Goal: Task Accomplishment & Management: Complete application form

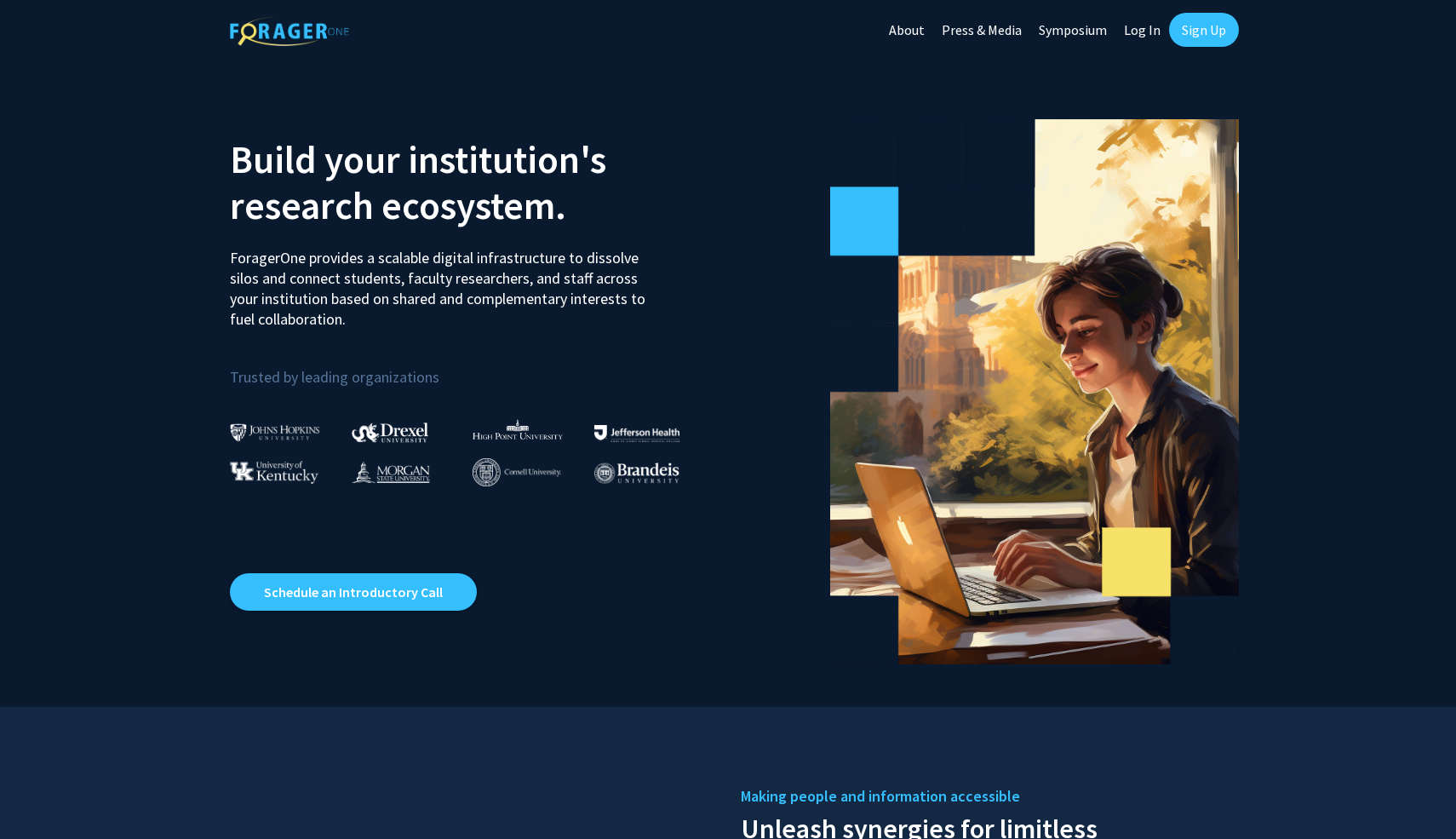
click at [1203, 23] on link "Sign Up" at bounding box center [1204, 30] width 70 height 34
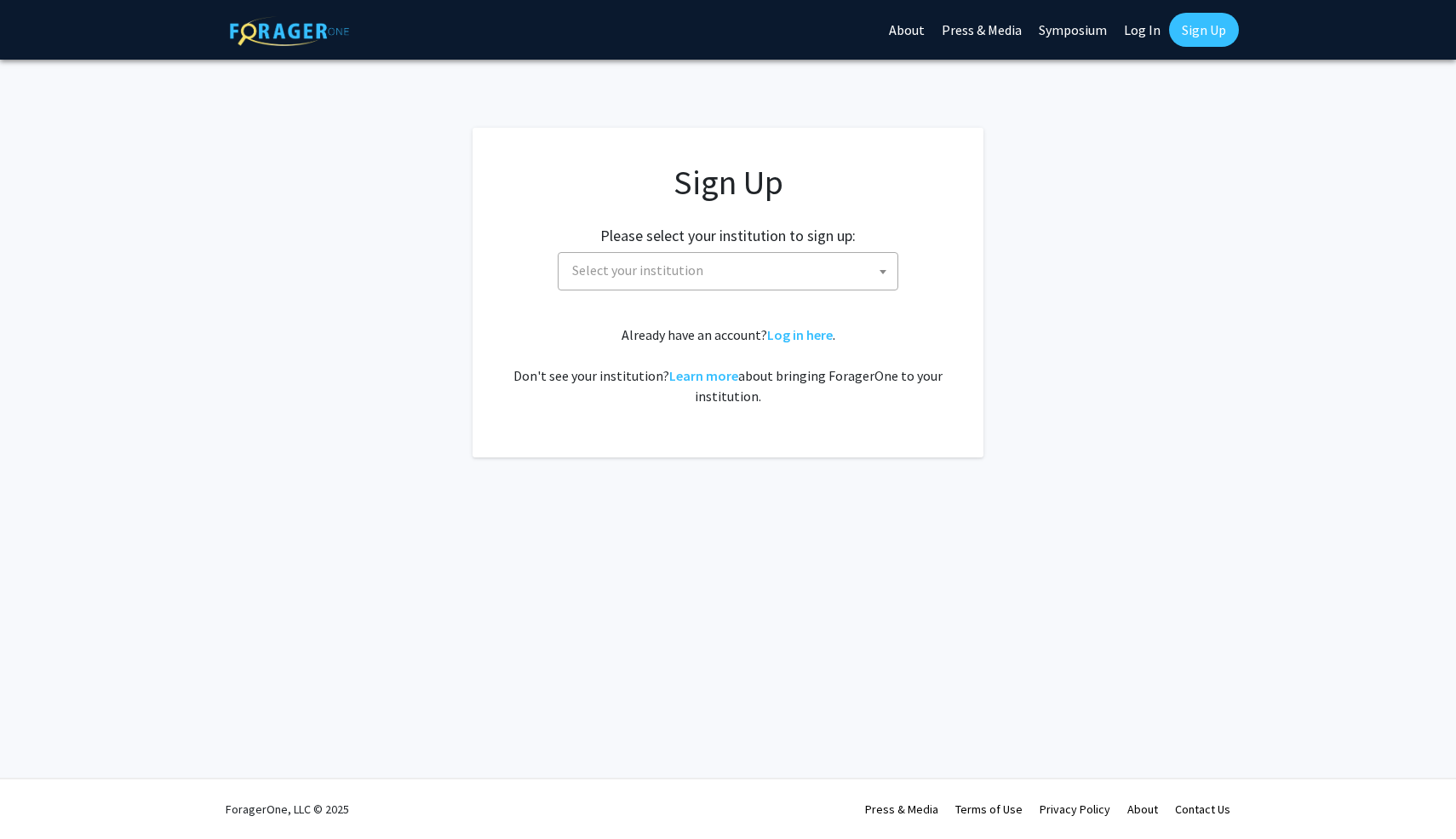
click at [666, 280] on span "Select your institution" at bounding box center [731, 271] width 332 height 35
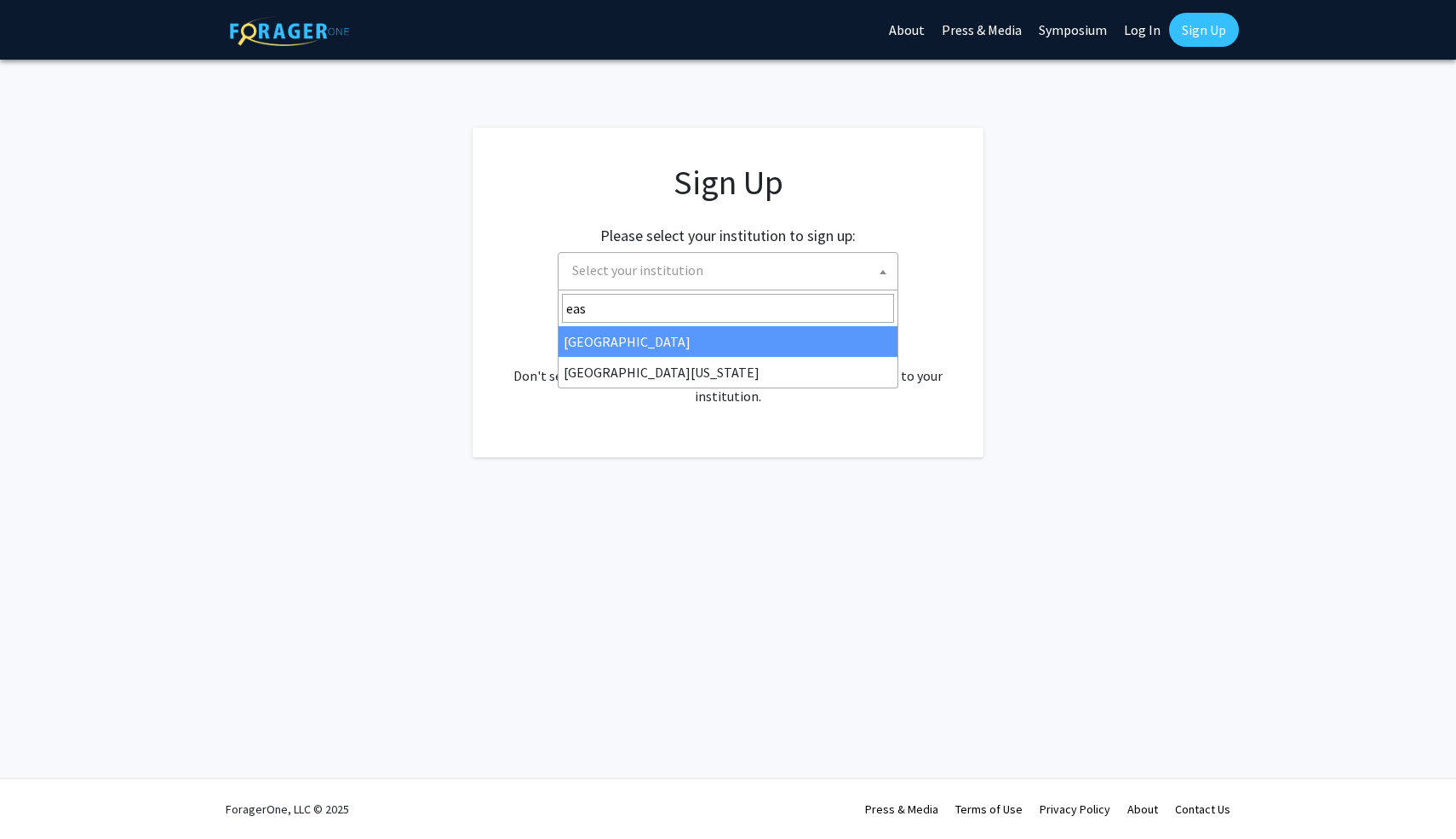
type input "eas"
select select "17"
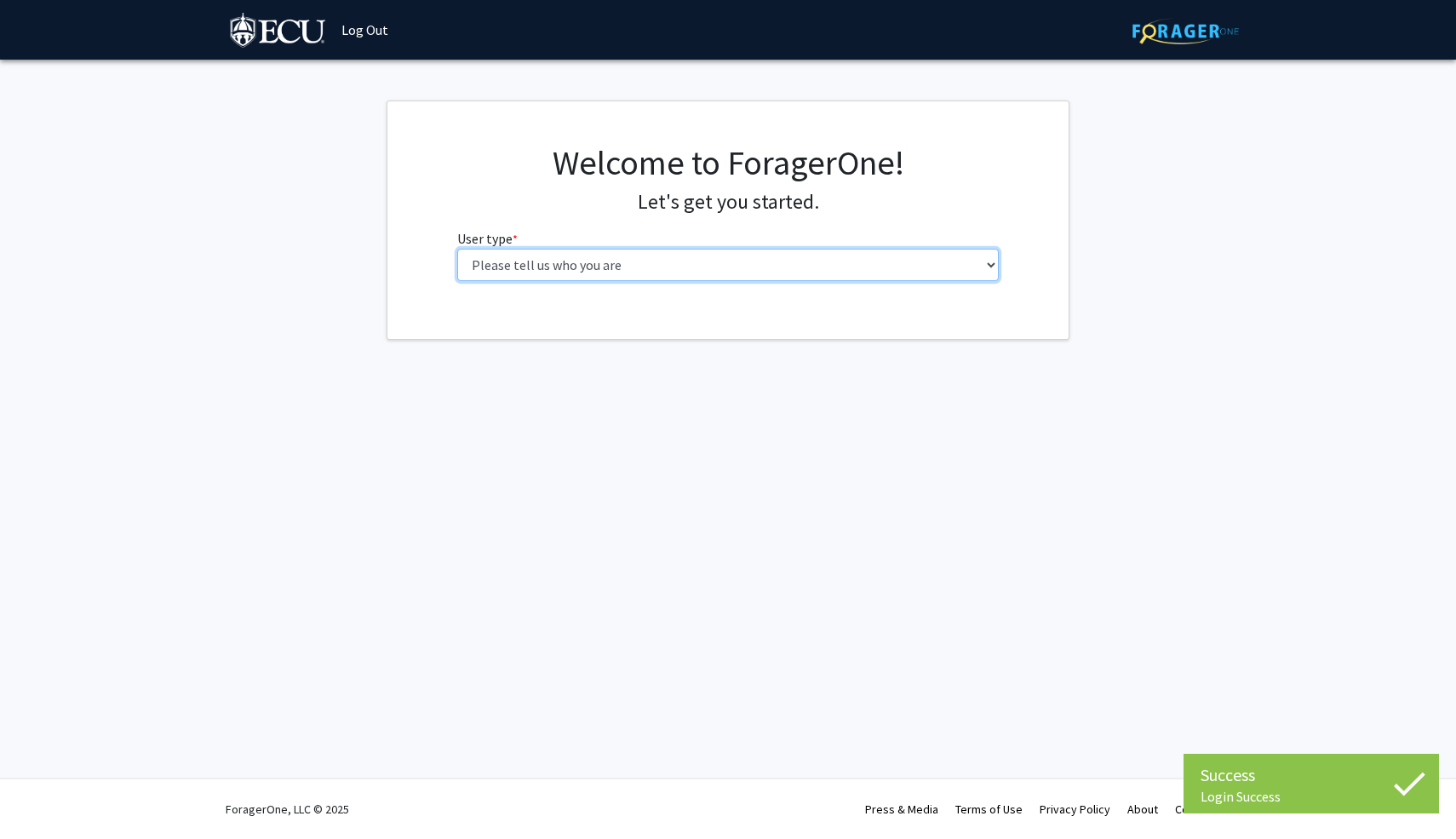
click at [803, 269] on select "Please tell us who you are Undergraduate Student Master's Student Doctoral Cand…" at bounding box center [728, 264] width 542 height 32
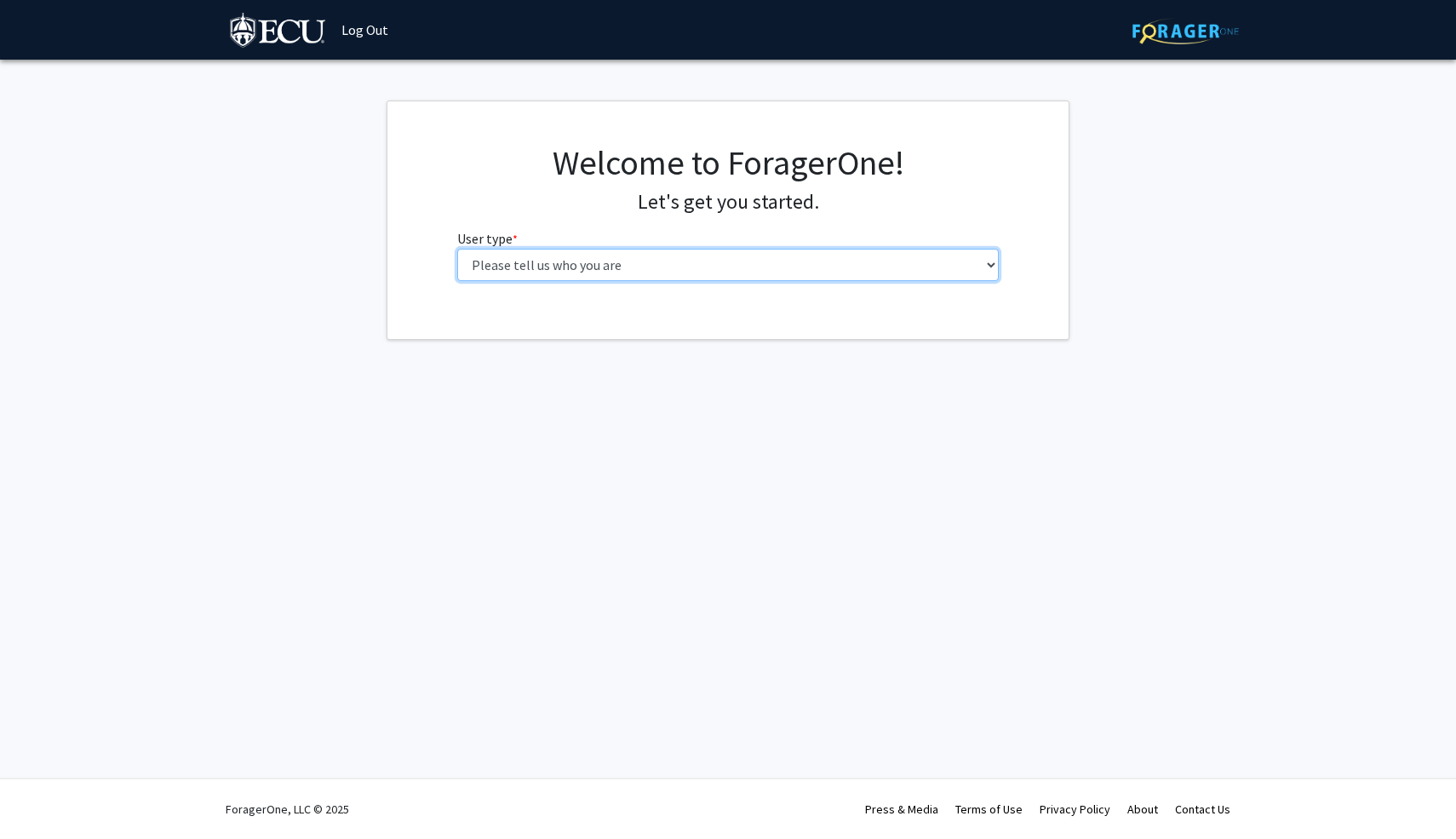
select select "1: undergrad"
click at [457, 249] on select "Please tell us who you are Undergraduate Student Master's Student Doctoral Cand…" at bounding box center [728, 264] width 542 height 32
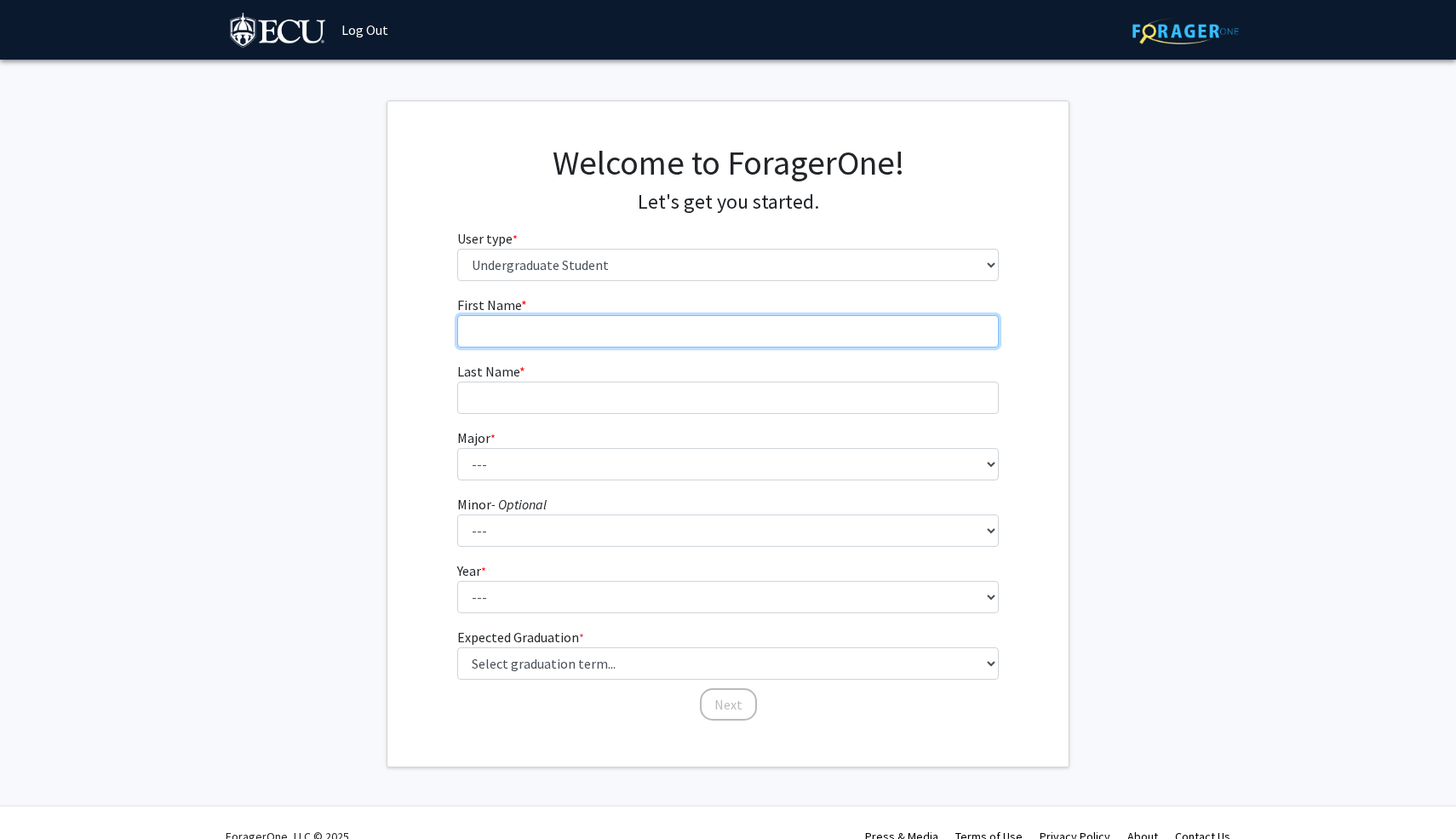
click at [608, 322] on input "First Name * required" at bounding box center [728, 331] width 542 height 32
type input "[PERSON_NAME]"
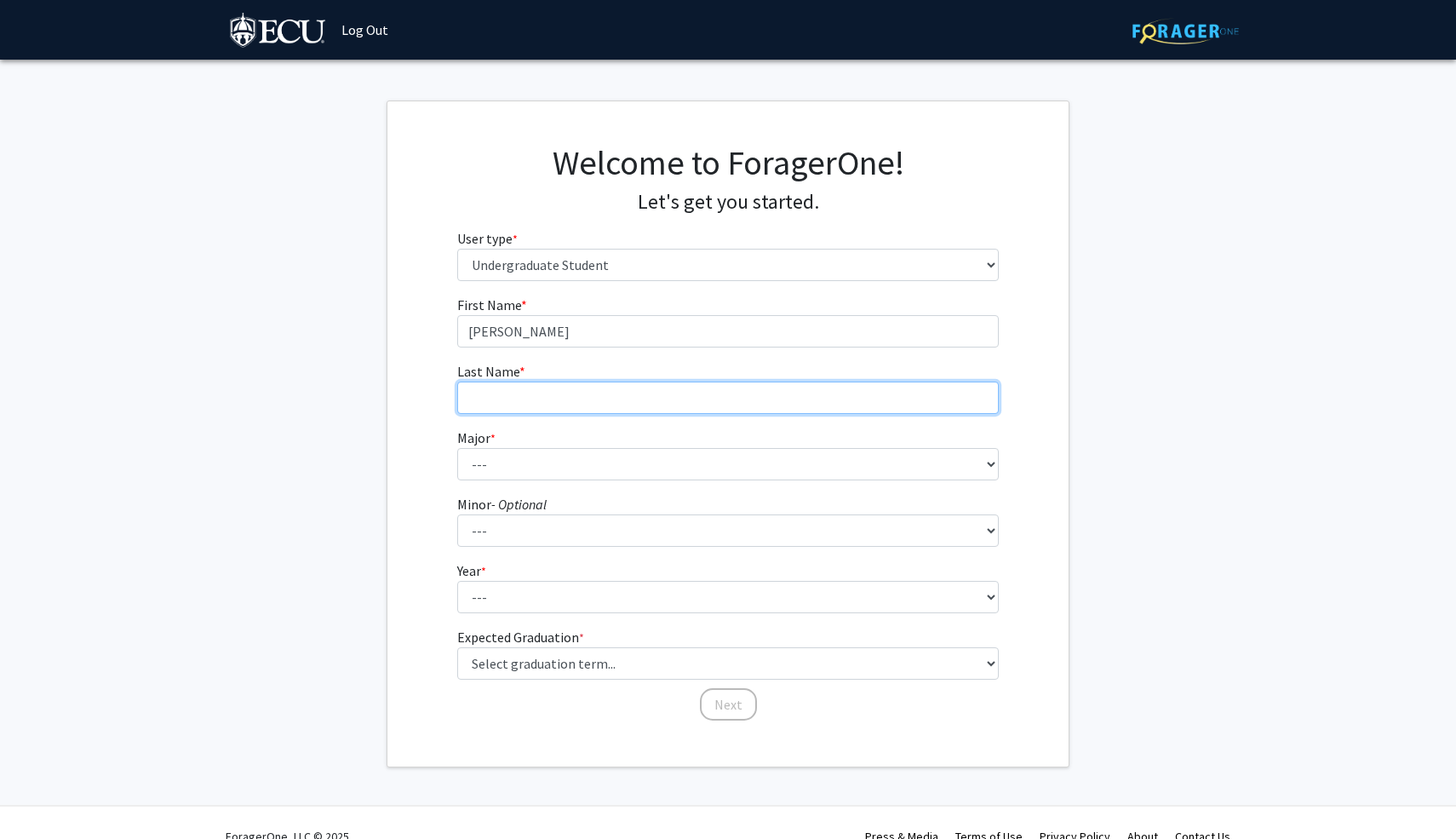
click at [542, 399] on input "Last Name * required" at bounding box center [728, 398] width 542 height 32
type input "[PERSON_NAME]"
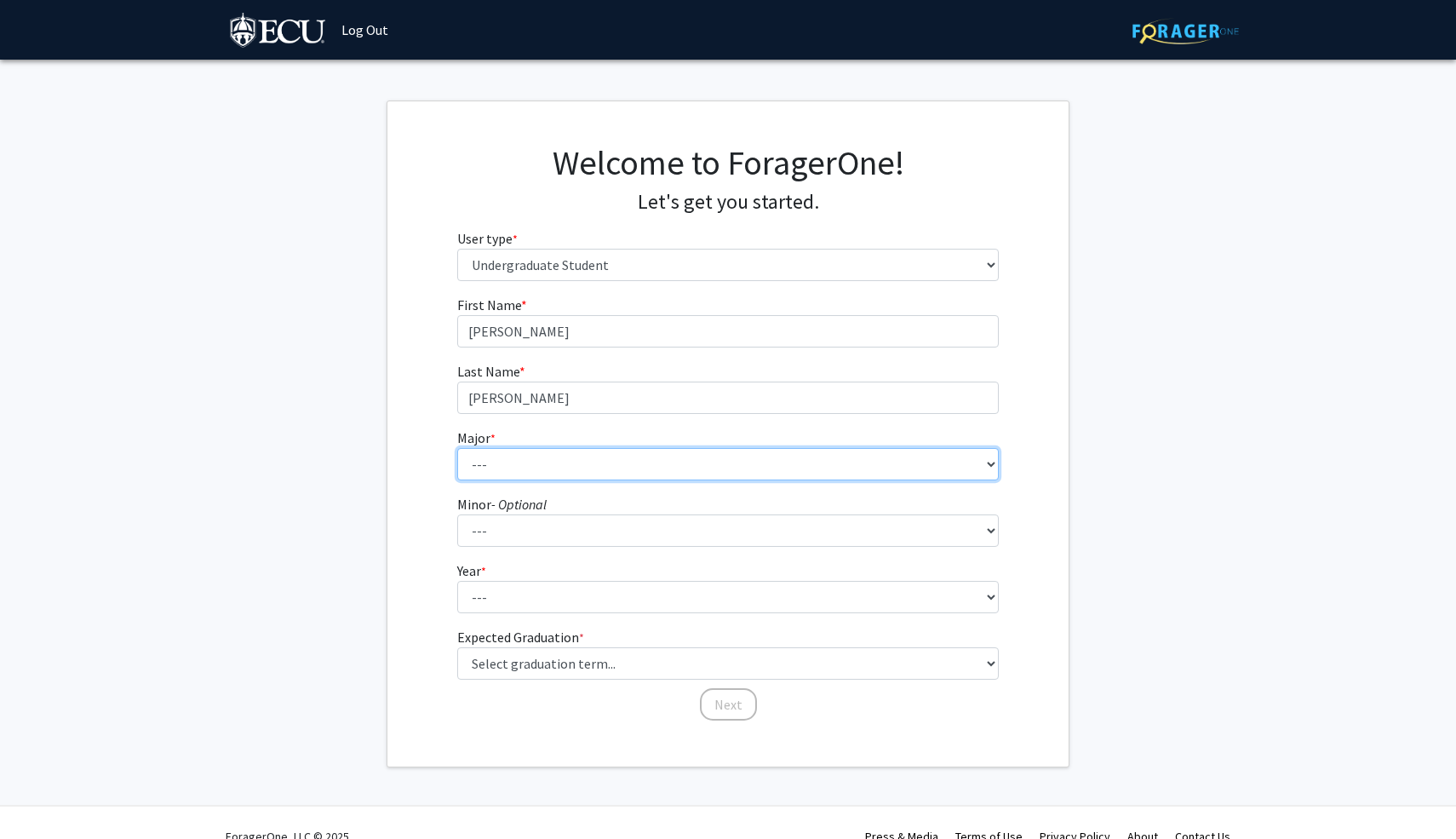
click at [538, 466] on select "--- Accounting African and African American Studies Anthropology Applied Atmosp…" at bounding box center [728, 463] width 542 height 32
select select "68: 1366"
click at [457, 448] on select "--- Accounting African and African American Studies Anthropology Applied Atmosp…" at bounding box center [728, 463] width 542 height 32
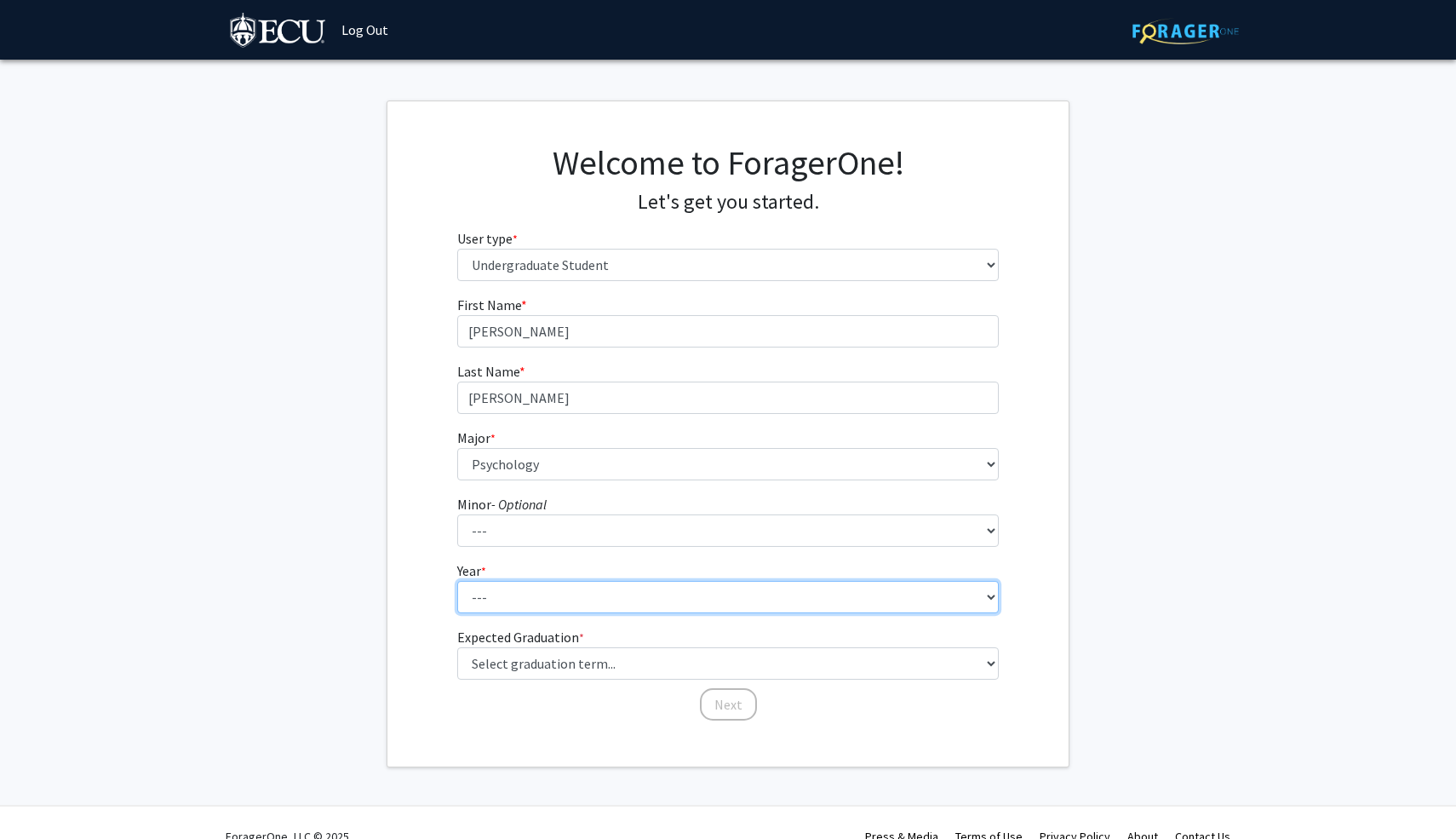
click at [547, 603] on select "--- First-year Sophomore Junior Senior Postbaccalaureate Certificate" at bounding box center [728, 596] width 542 height 32
select select "2: sophomore"
click at [457, 581] on select "--- First-year Sophomore Junior Senior Postbaccalaureate Certificate" at bounding box center [728, 596] width 542 height 32
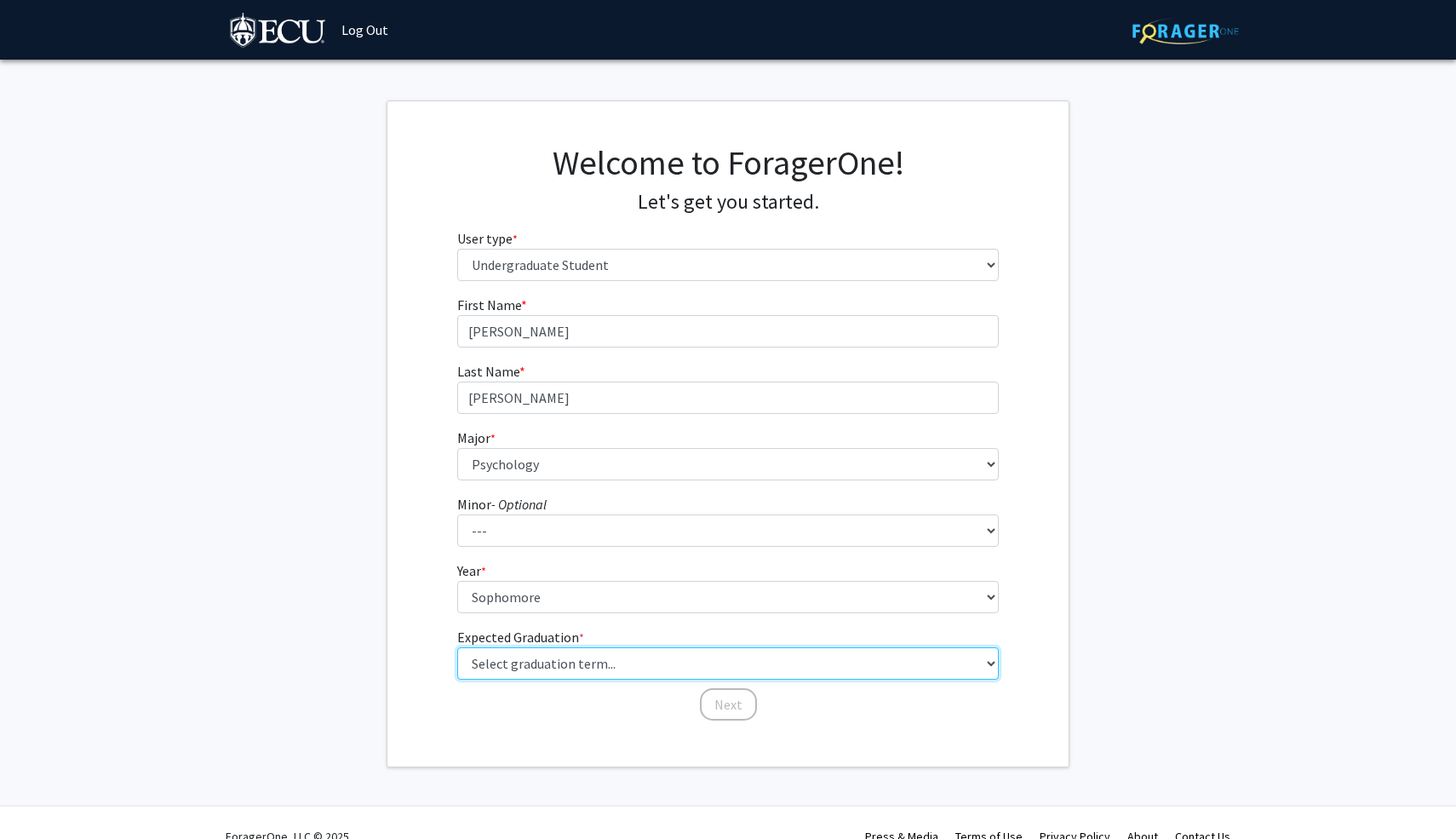
click at [575, 674] on select "Select graduation term... Spring 2025 Summer 2025 Fall 2025 Winter 2025 Spring …" at bounding box center [728, 663] width 542 height 32
select select "11: fall_2027"
click at [457, 647] on select "Select graduation term... Spring 2025 Summer 2025 Fall 2025 Winter 2025 Spring …" at bounding box center [728, 663] width 542 height 32
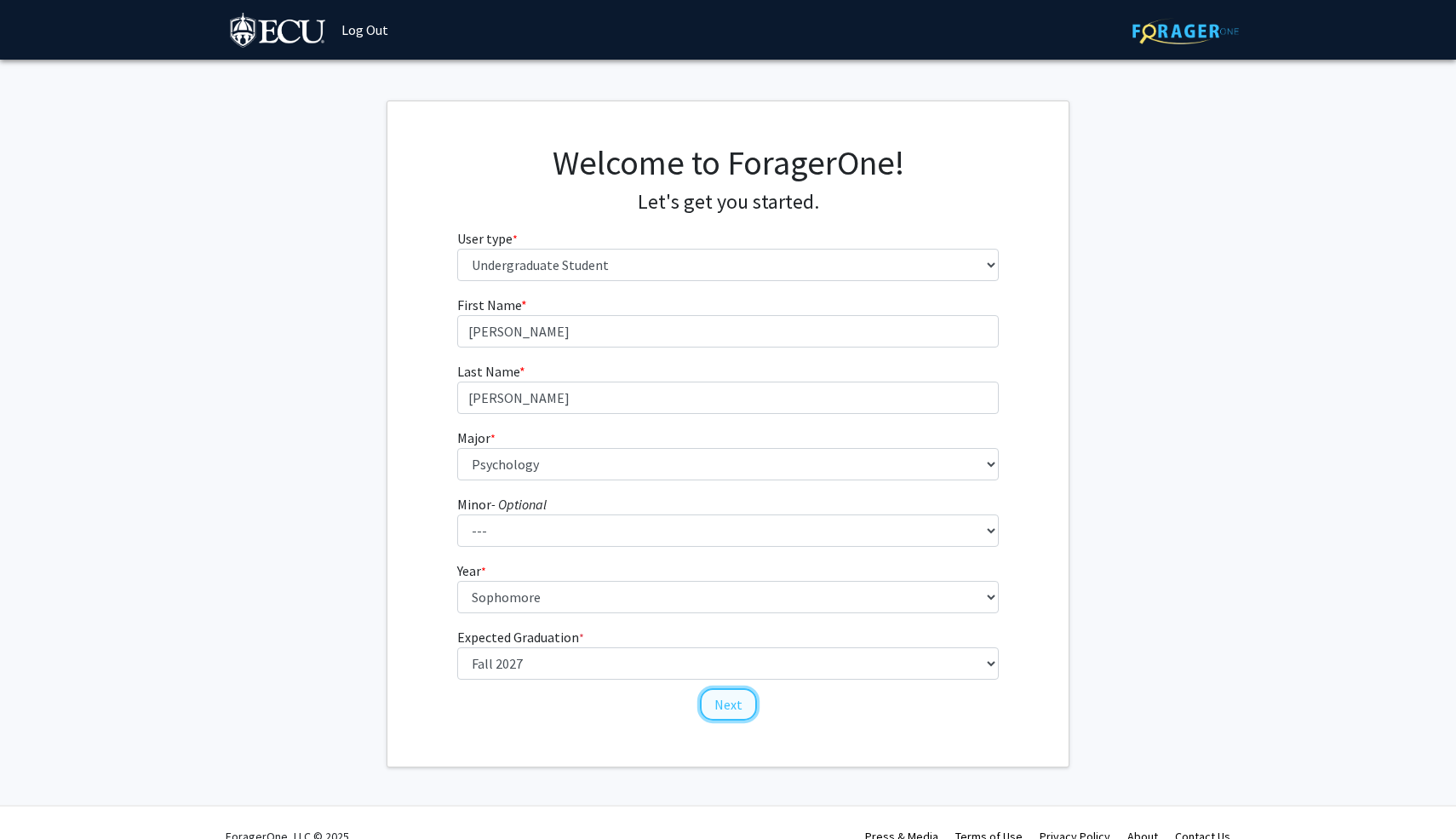
click at [726, 703] on button "Next" at bounding box center [728, 704] width 57 height 32
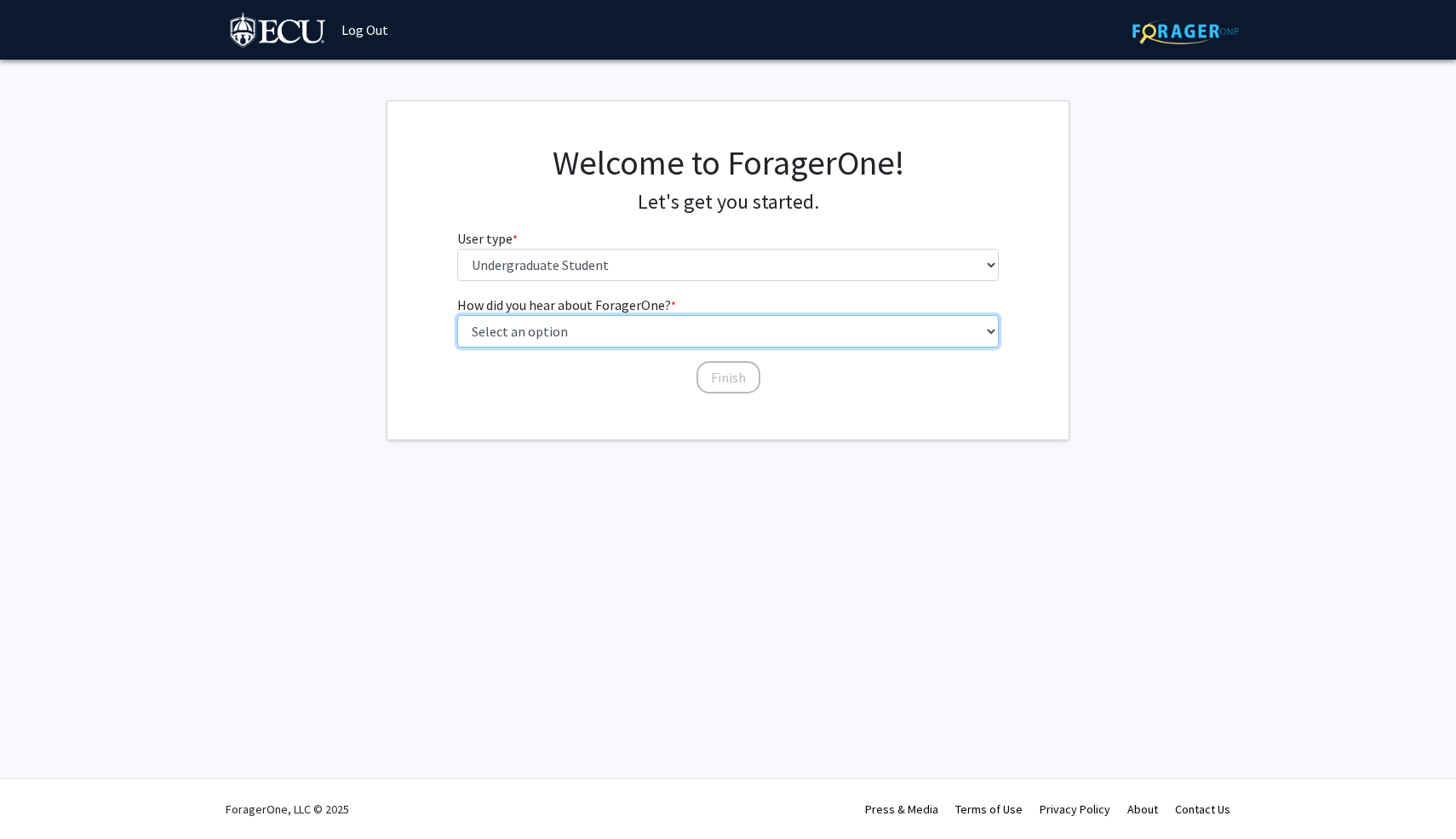
click at [638, 334] on select "Select an option Peer/student recommendation Faculty/staff recommendation Unive…" at bounding box center [728, 331] width 542 height 32
select select "1: peer_recommendation"
click at [457, 315] on select "Select an option Peer/student recommendation Faculty/staff recommendation Unive…" at bounding box center [728, 331] width 542 height 32
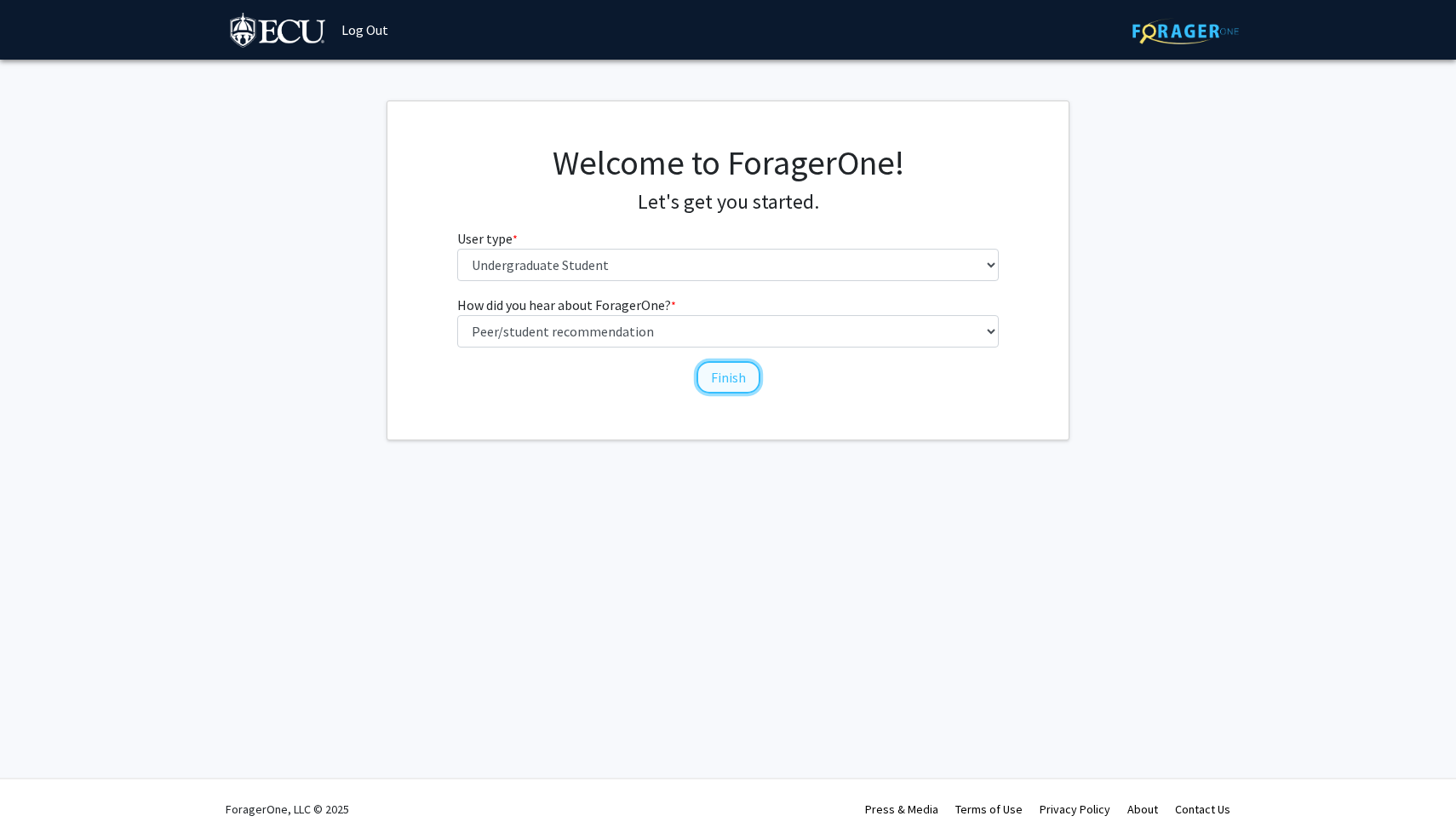
click at [723, 380] on button "Finish" at bounding box center [728, 377] width 64 height 32
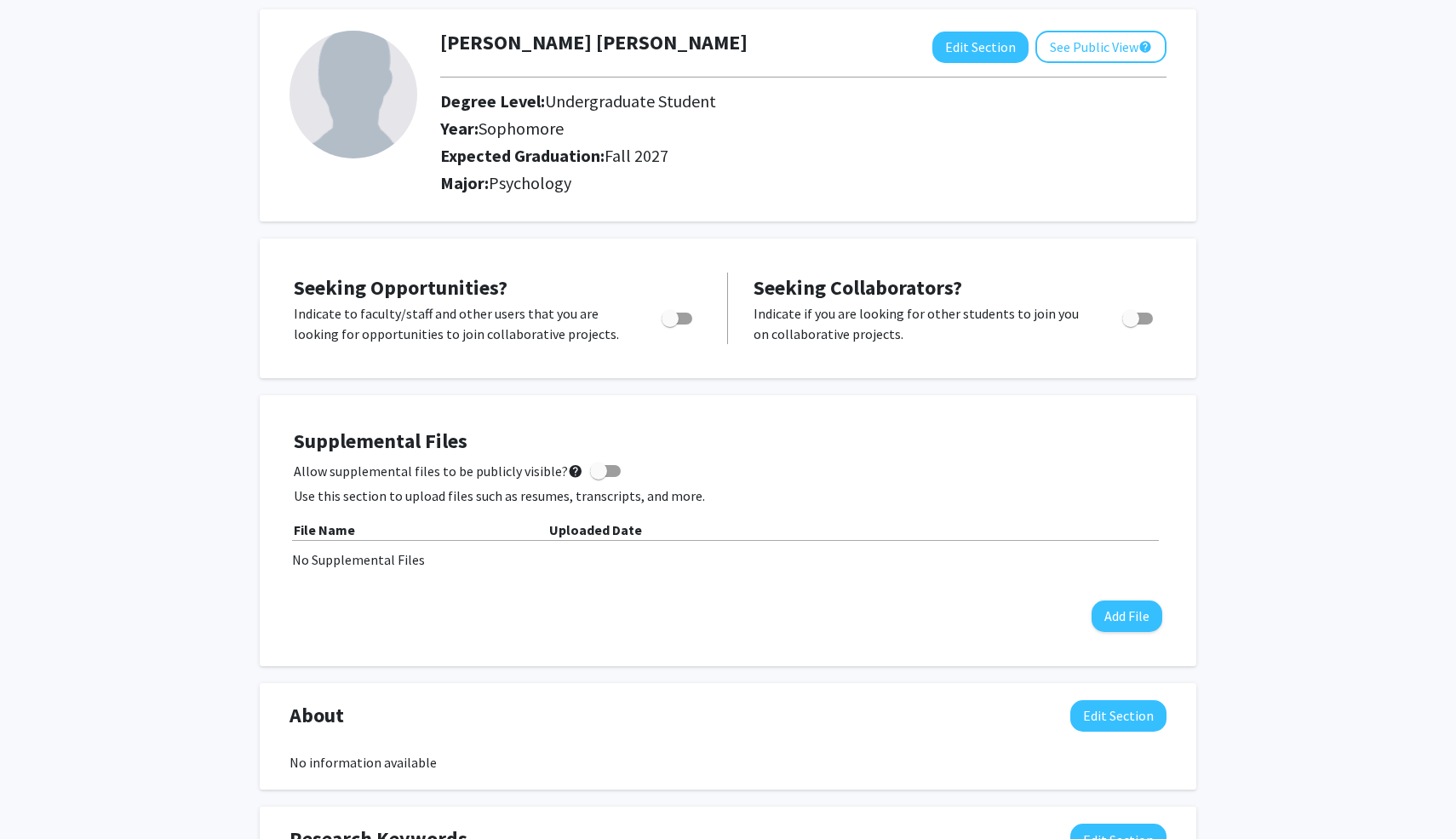
scroll to position [97, 0]
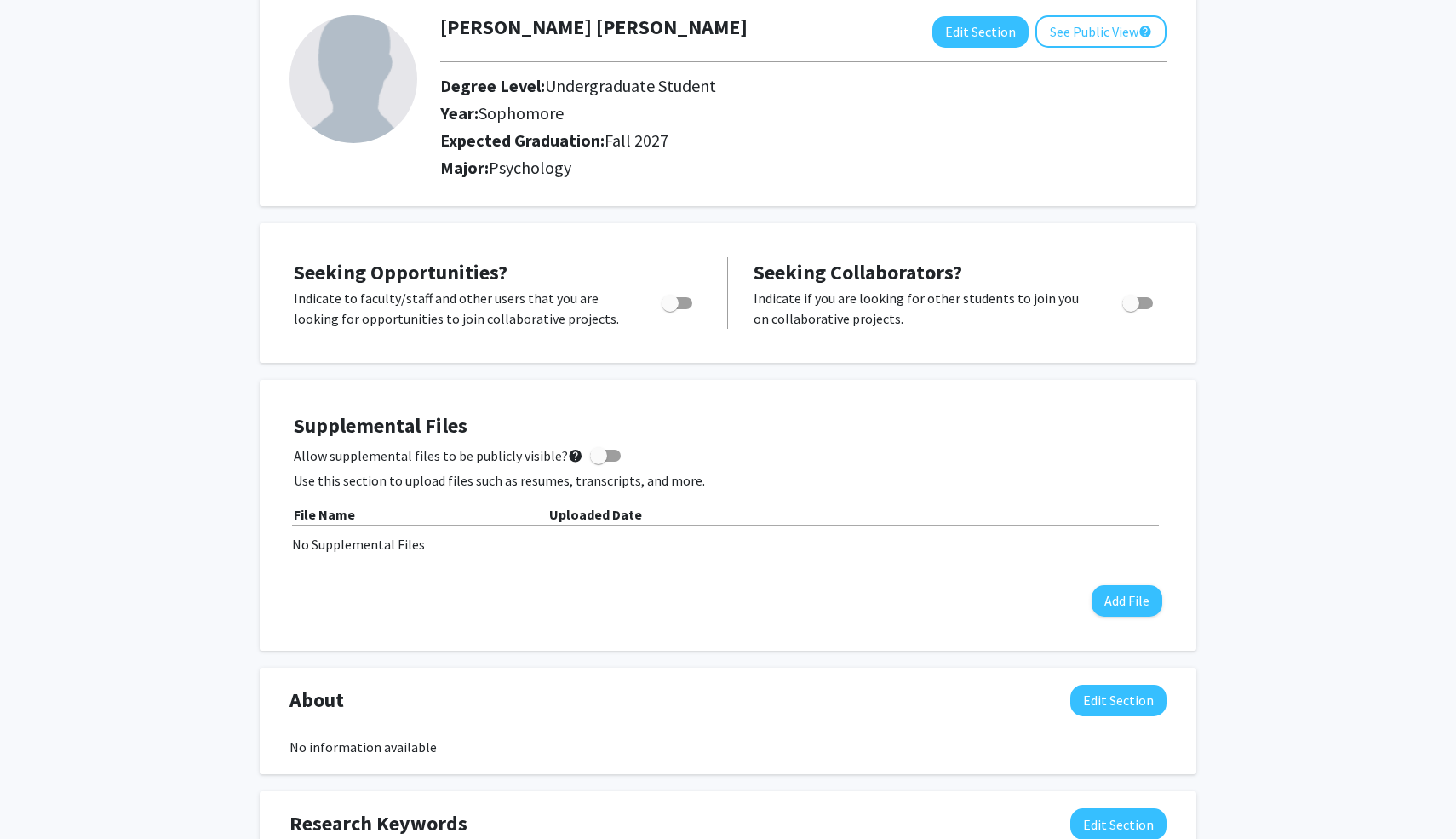
click at [672, 300] on span "Toggle" at bounding box center [670, 302] width 17 height 17
click at [670, 309] on input "Are you actively seeking opportunities?" at bounding box center [669, 309] width 1 height 1
checkbox input "true"
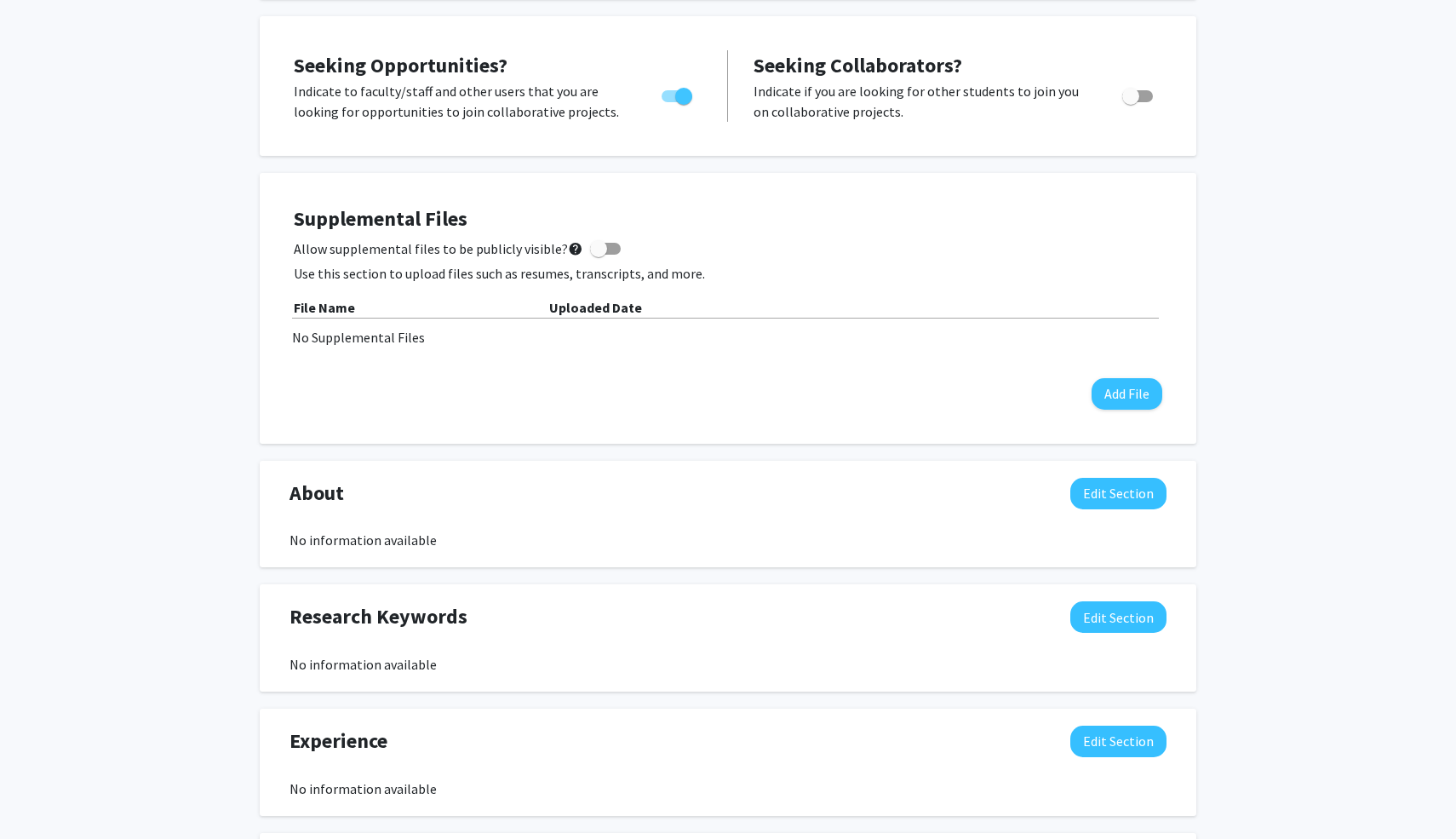
scroll to position [325, 0]
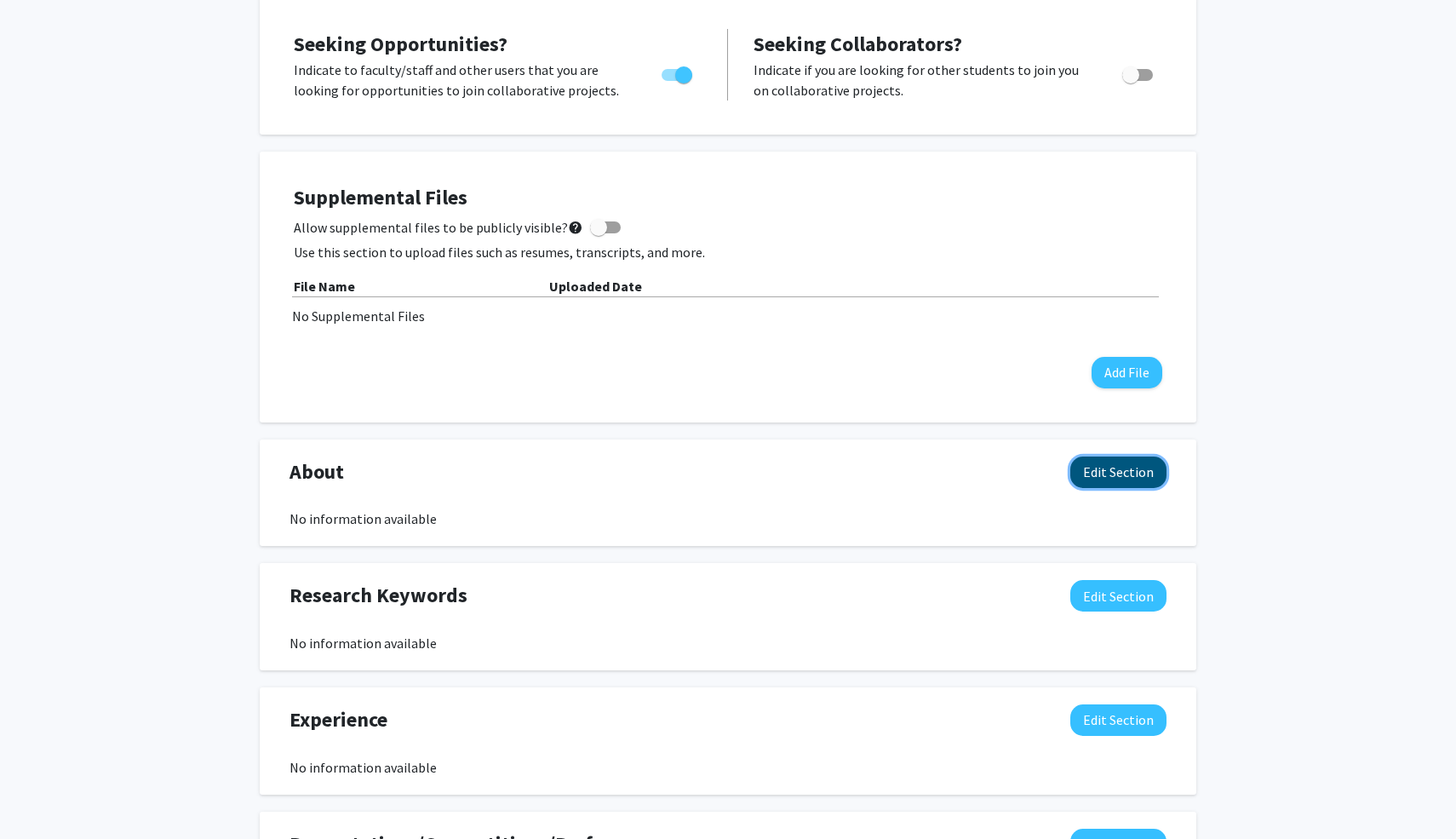
click at [1114, 477] on button "Edit Section" at bounding box center [1118, 472] width 96 height 32
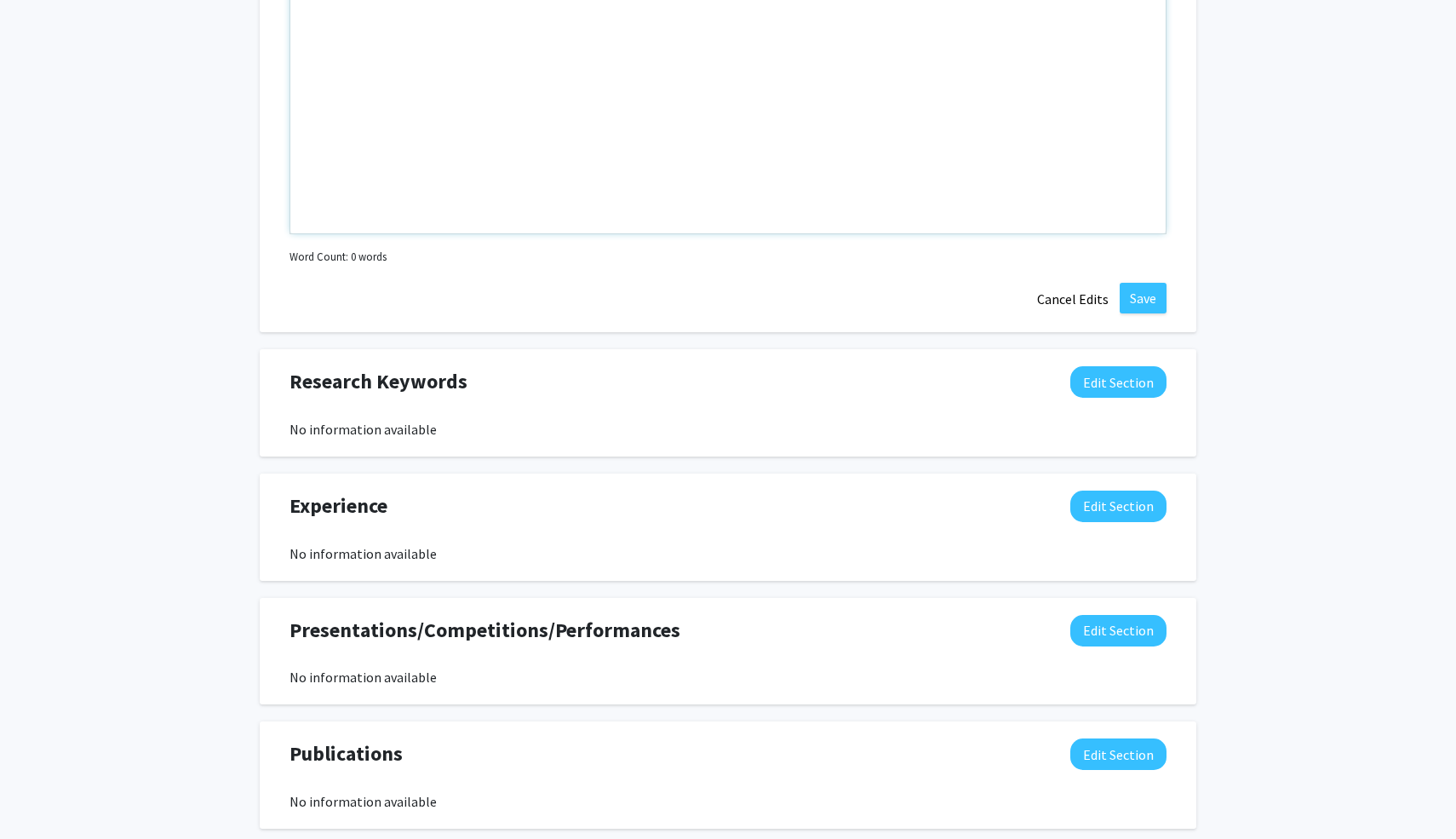
scroll to position [923, 0]
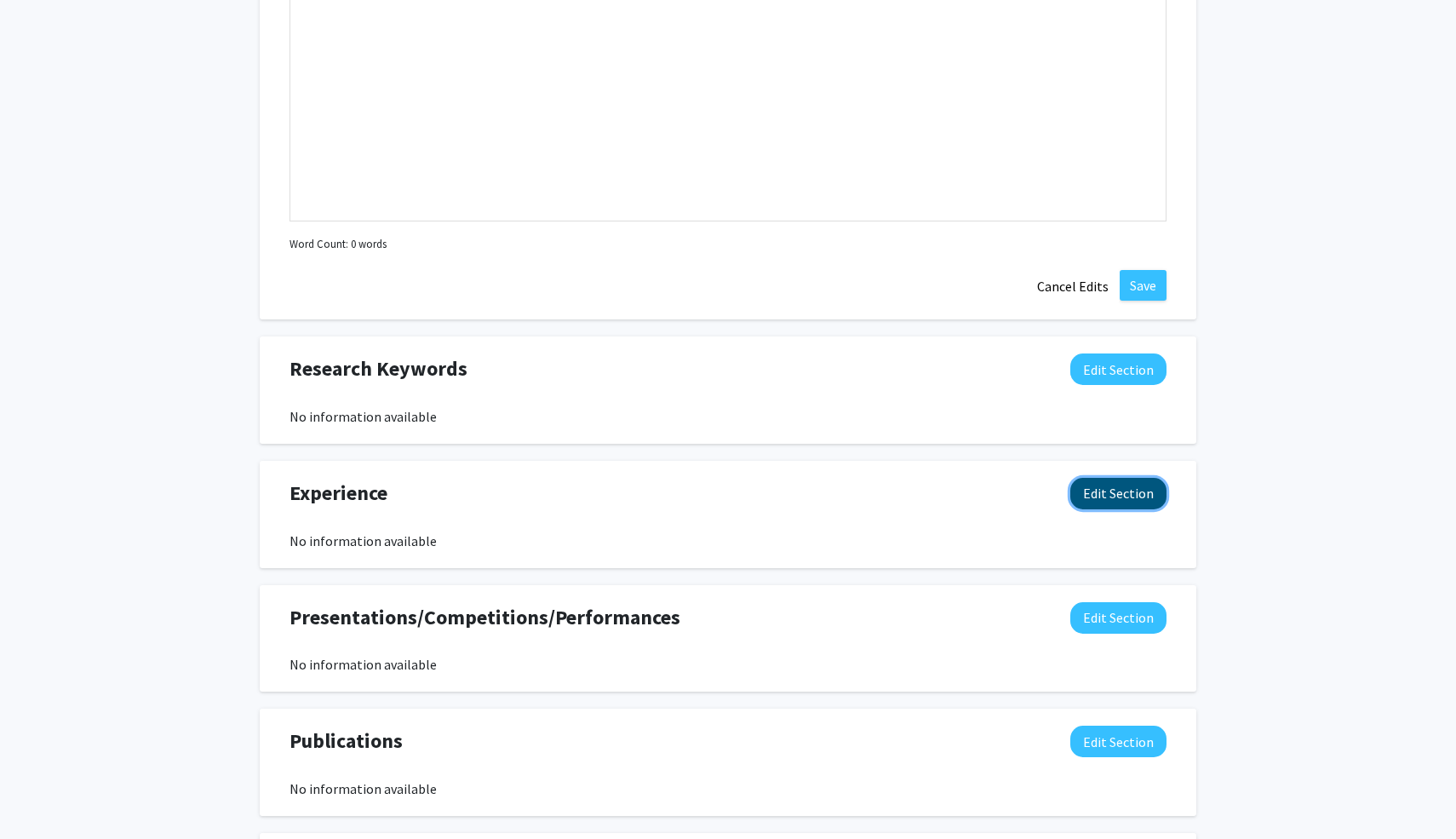
click at [1106, 496] on button "Edit Section" at bounding box center [1118, 494] width 96 height 32
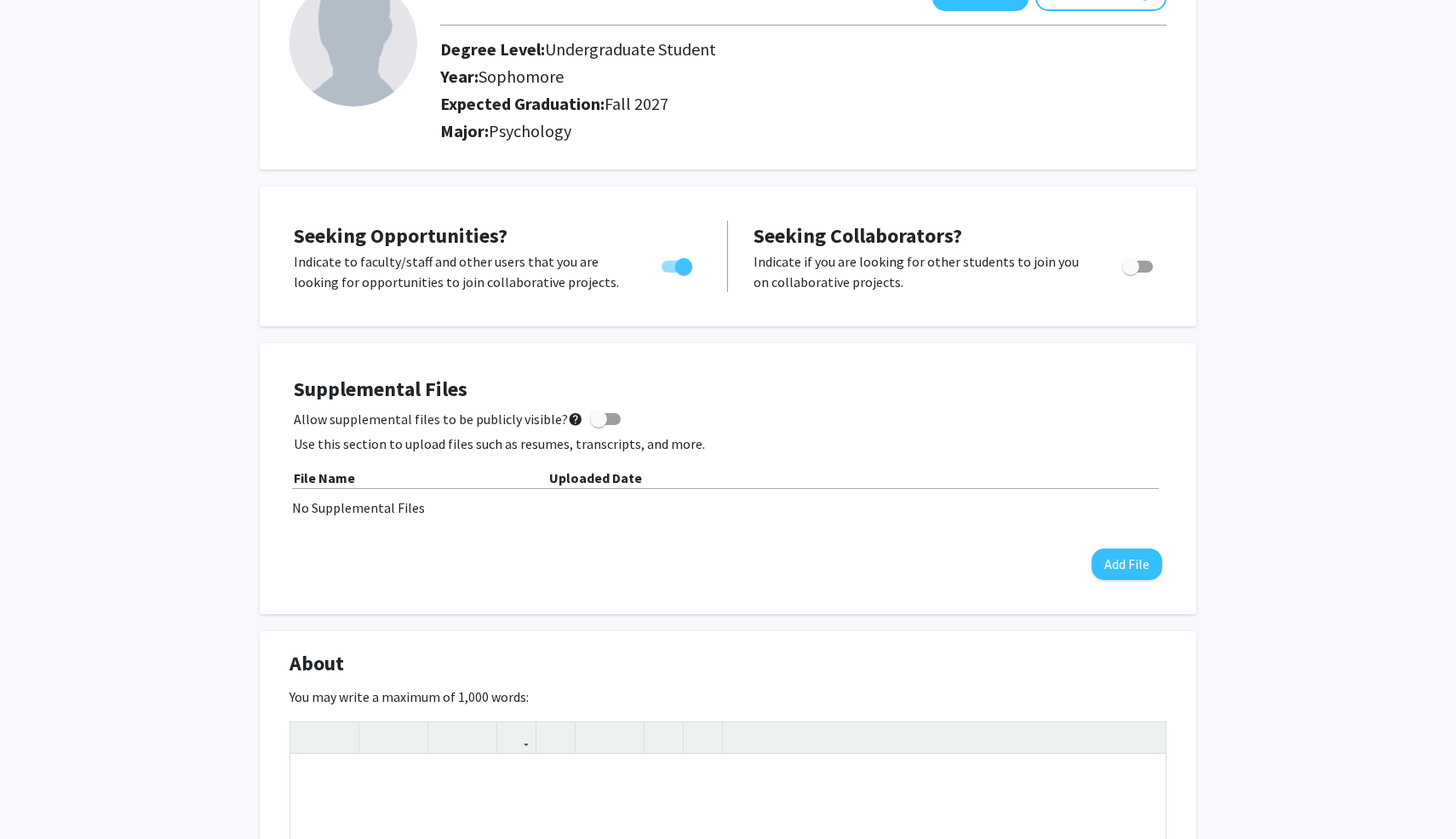
scroll to position [0, 0]
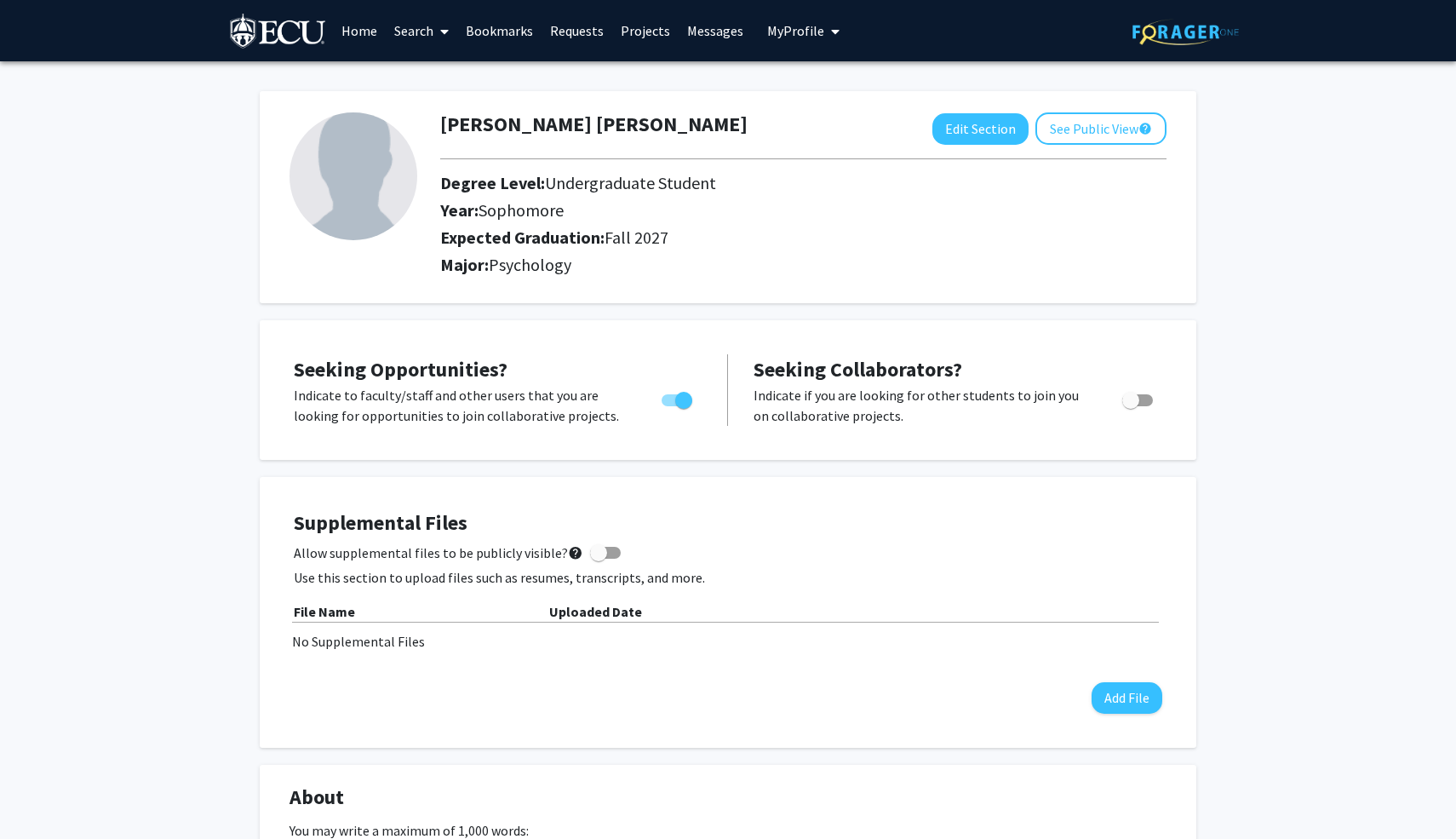
click at [421, 25] on link "Search" at bounding box center [422, 31] width 72 height 60
click at [456, 79] on span "Faculty/Staff" at bounding box center [448, 78] width 125 height 34
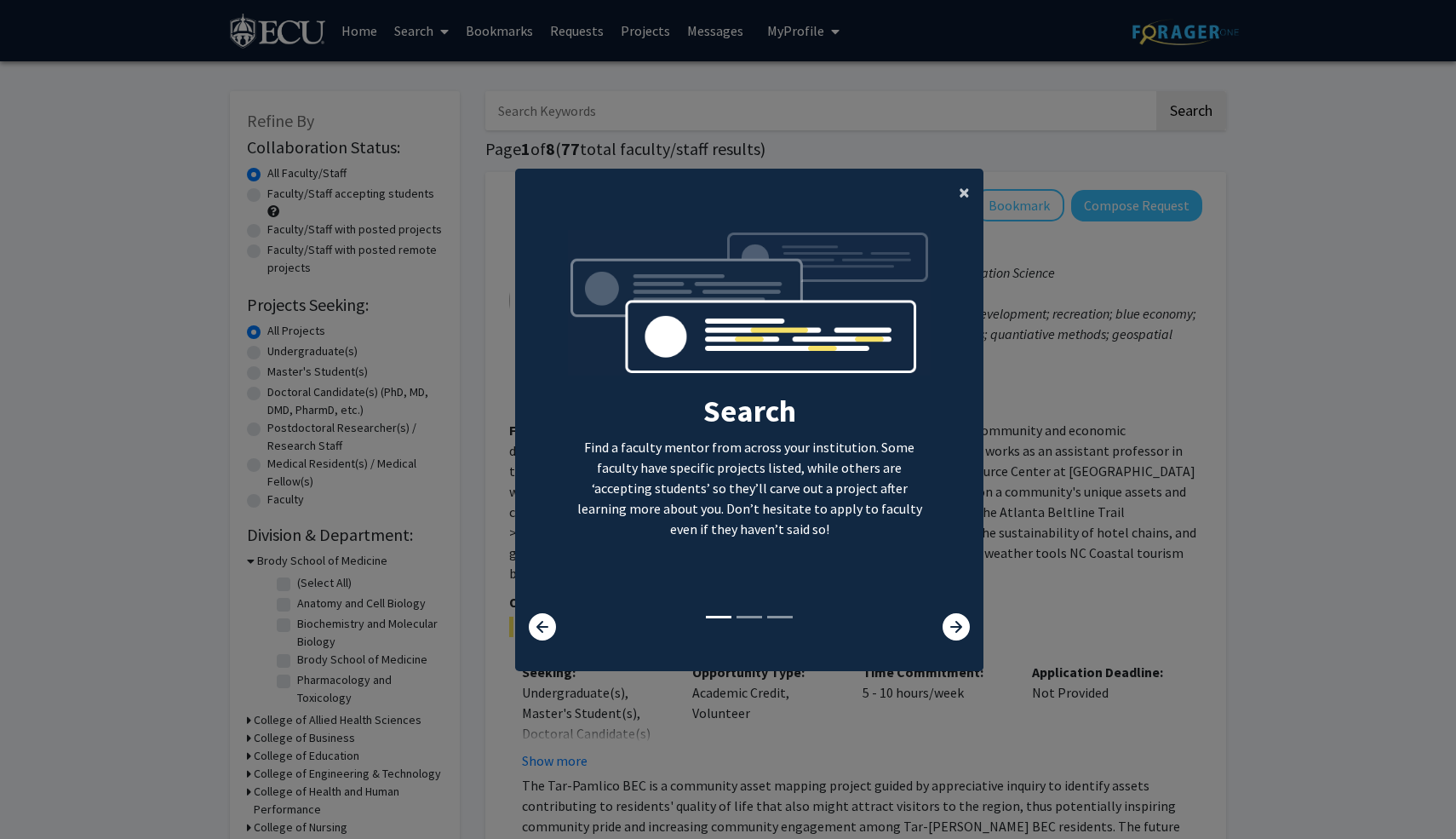
click at [963, 194] on span "×" at bounding box center [964, 192] width 11 height 26
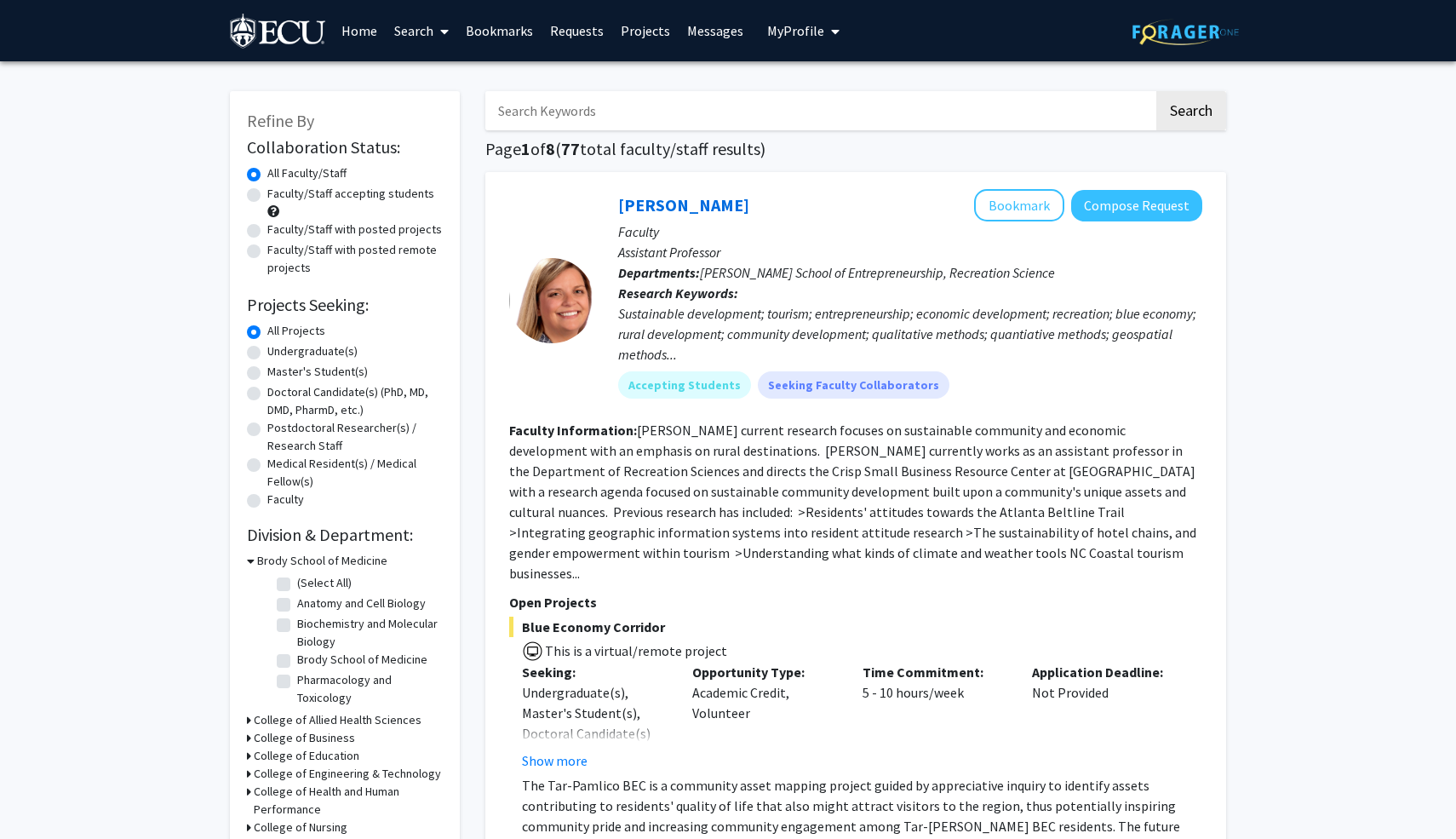
click at [267, 353] on label "Undergraduate(s)" at bounding box center [312, 351] width 90 height 18
click at [267, 353] on input "Undergraduate(s)" at bounding box center [272, 348] width 11 height 11
radio input "true"
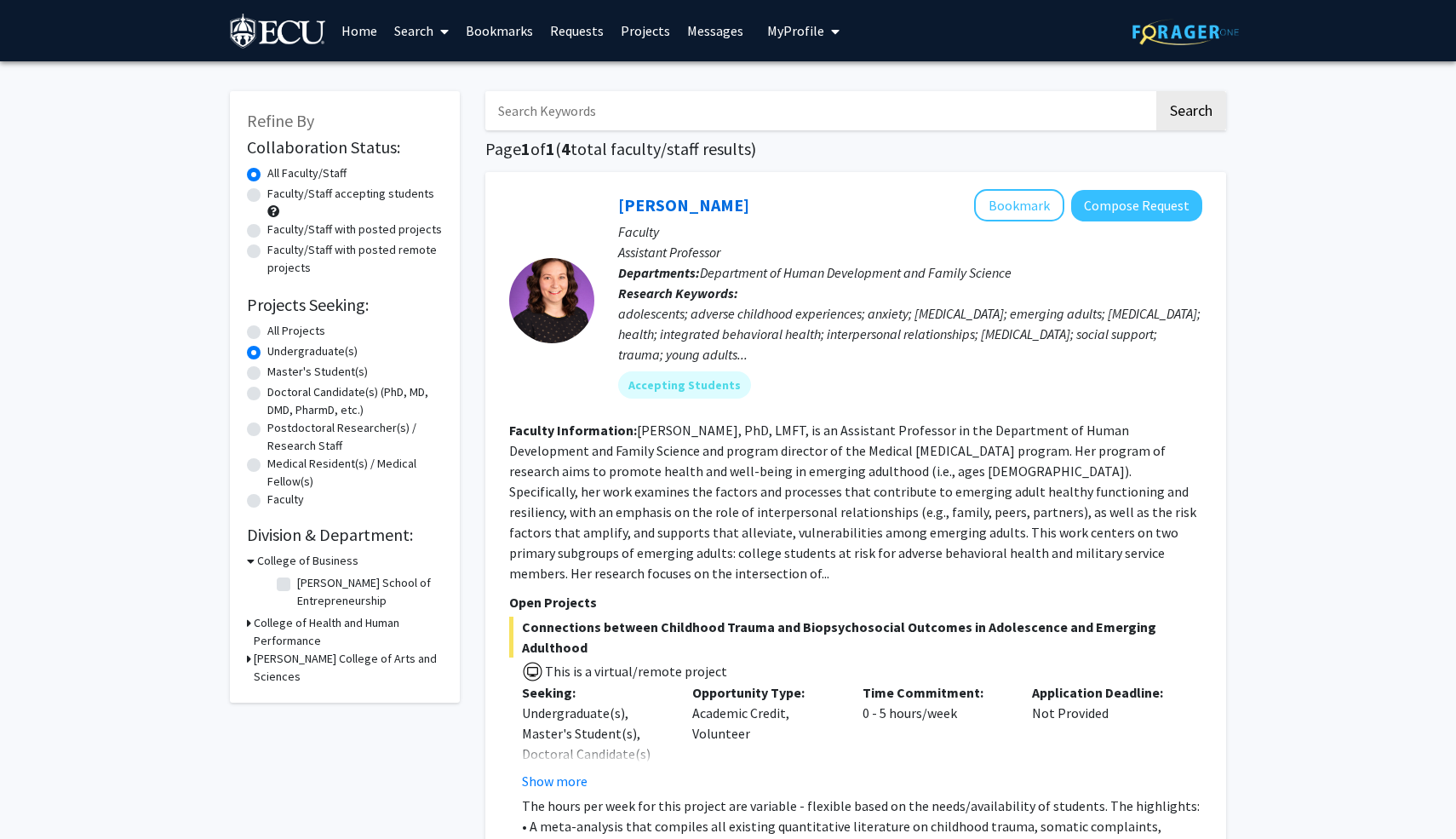
click at [267, 201] on label "Faculty/Staff accepting students" at bounding box center [350, 194] width 167 height 18
click at [267, 196] on input "Faculty/Staff accepting students" at bounding box center [272, 190] width 11 height 11
radio input "true"
click at [305, 664] on h3 "[PERSON_NAME] College of Arts and Sciences" at bounding box center [348, 667] width 189 height 36
click at [297, 698] on label "(Select All)" at bounding box center [324, 699] width 54 height 18
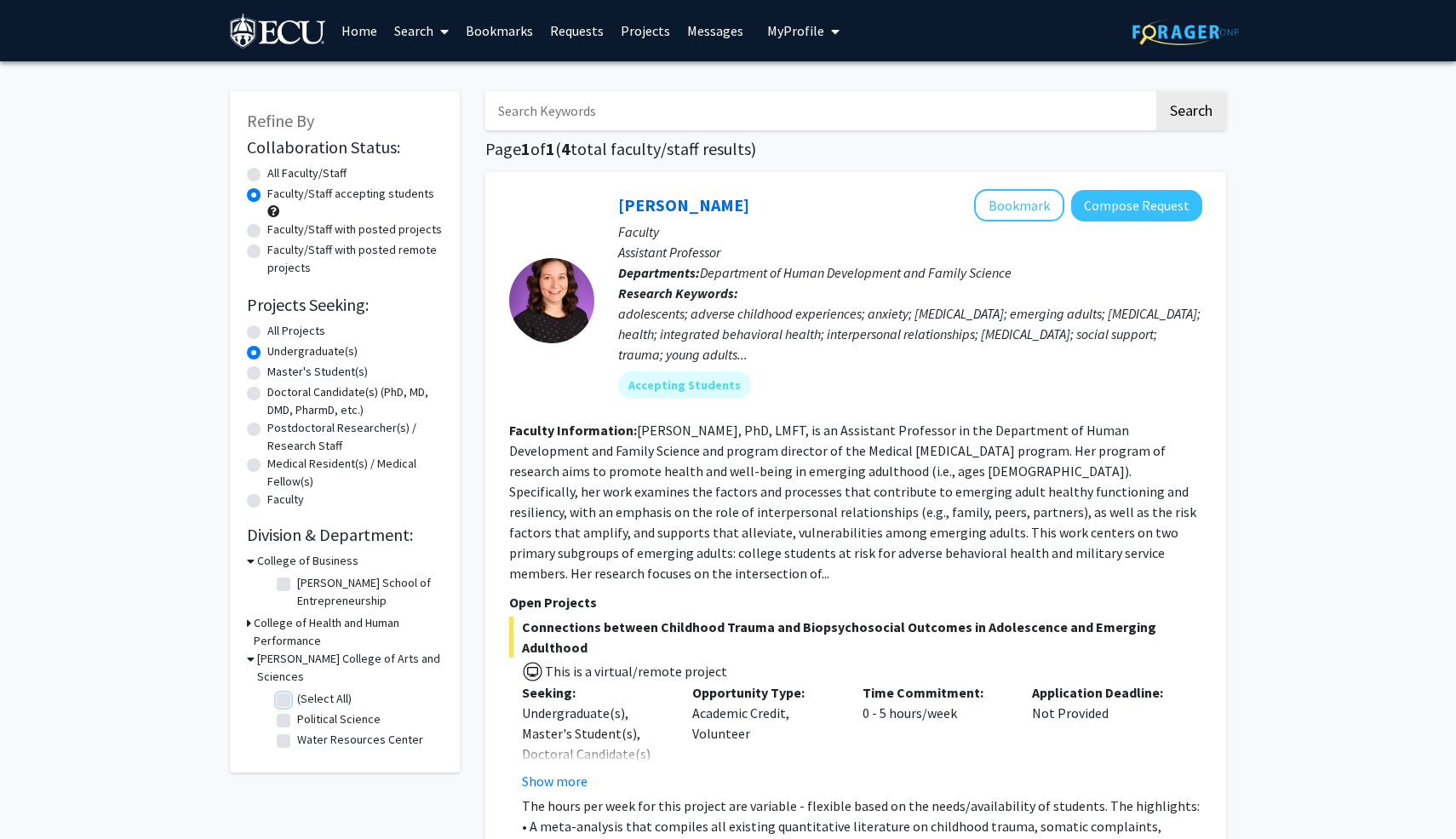
click at [297, 698] on input "(Select All)" at bounding box center [302, 695] width 11 height 11
checkbox input "true"
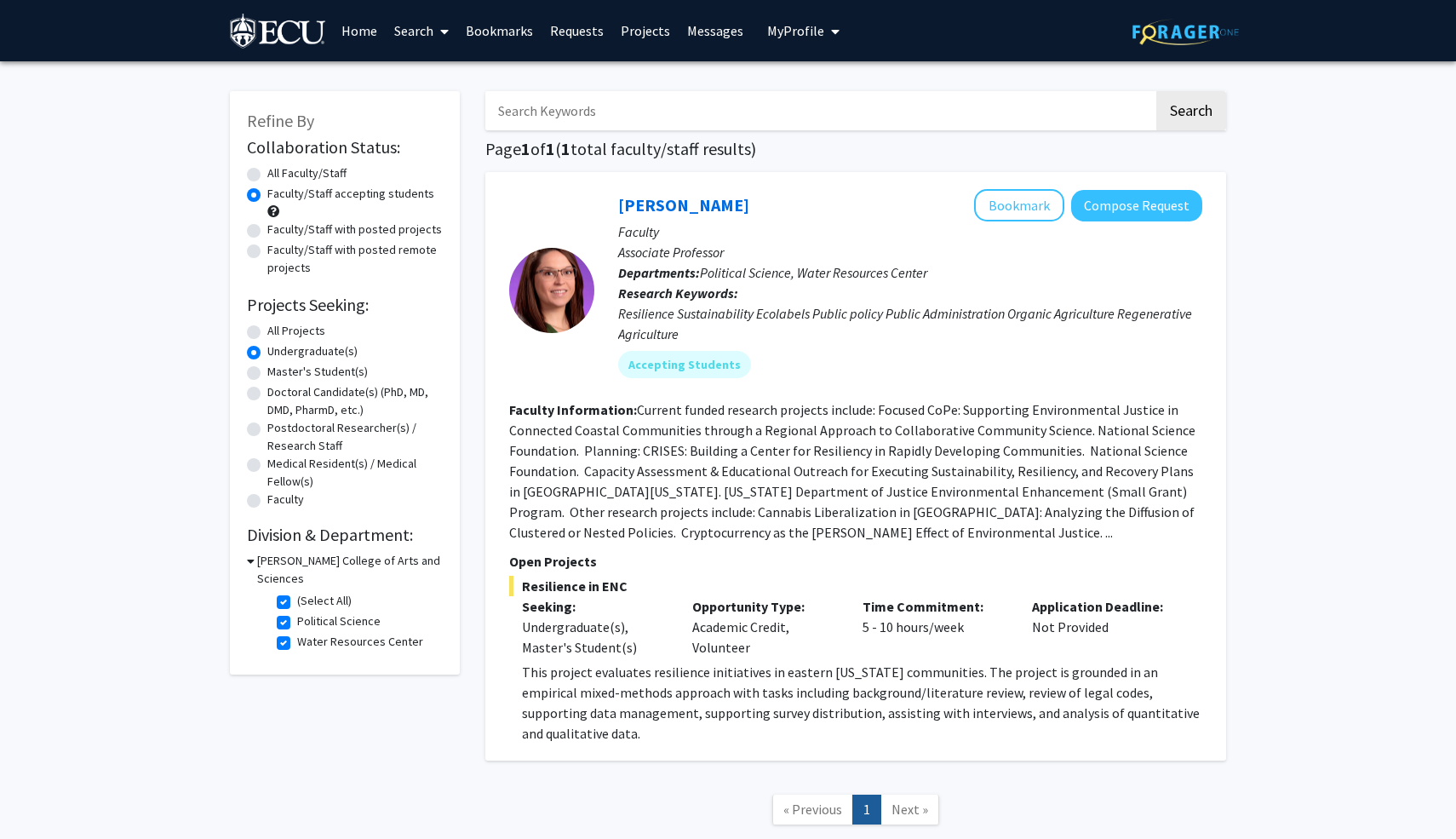
click at [297, 597] on label "(Select All)" at bounding box center [324, 601] width 54 height 18
click at [297, 597] on input "(Select All)" at bounding box center [302, 597] width 11 height 11
checkbox input "false"
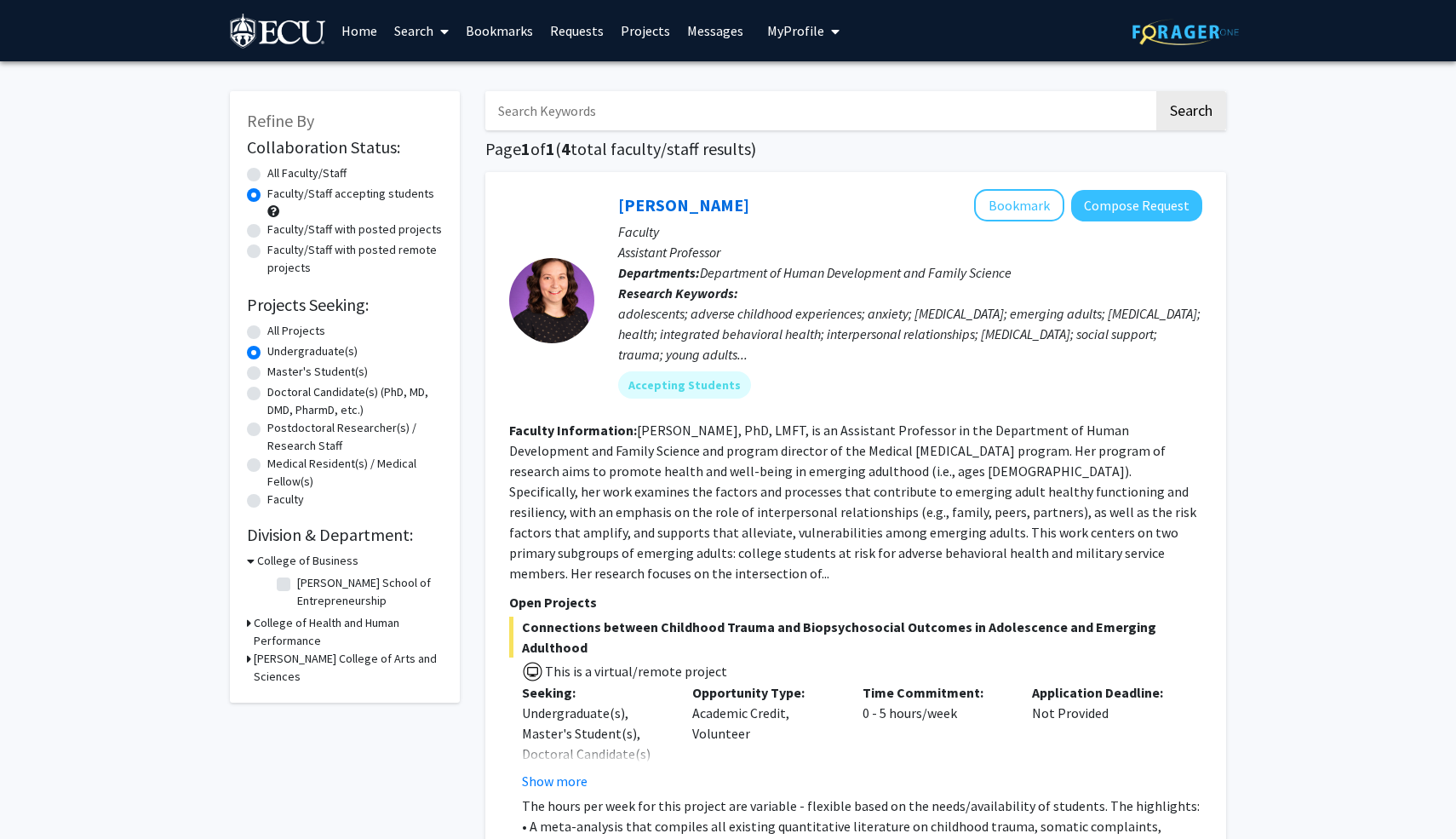
click at [781, 24] on span "My Profile" at bounding box center [795, 30] width 57 height 17
click at [835, 108] on span "View Profile" at bounding box center [876, 116] width 110 height 18
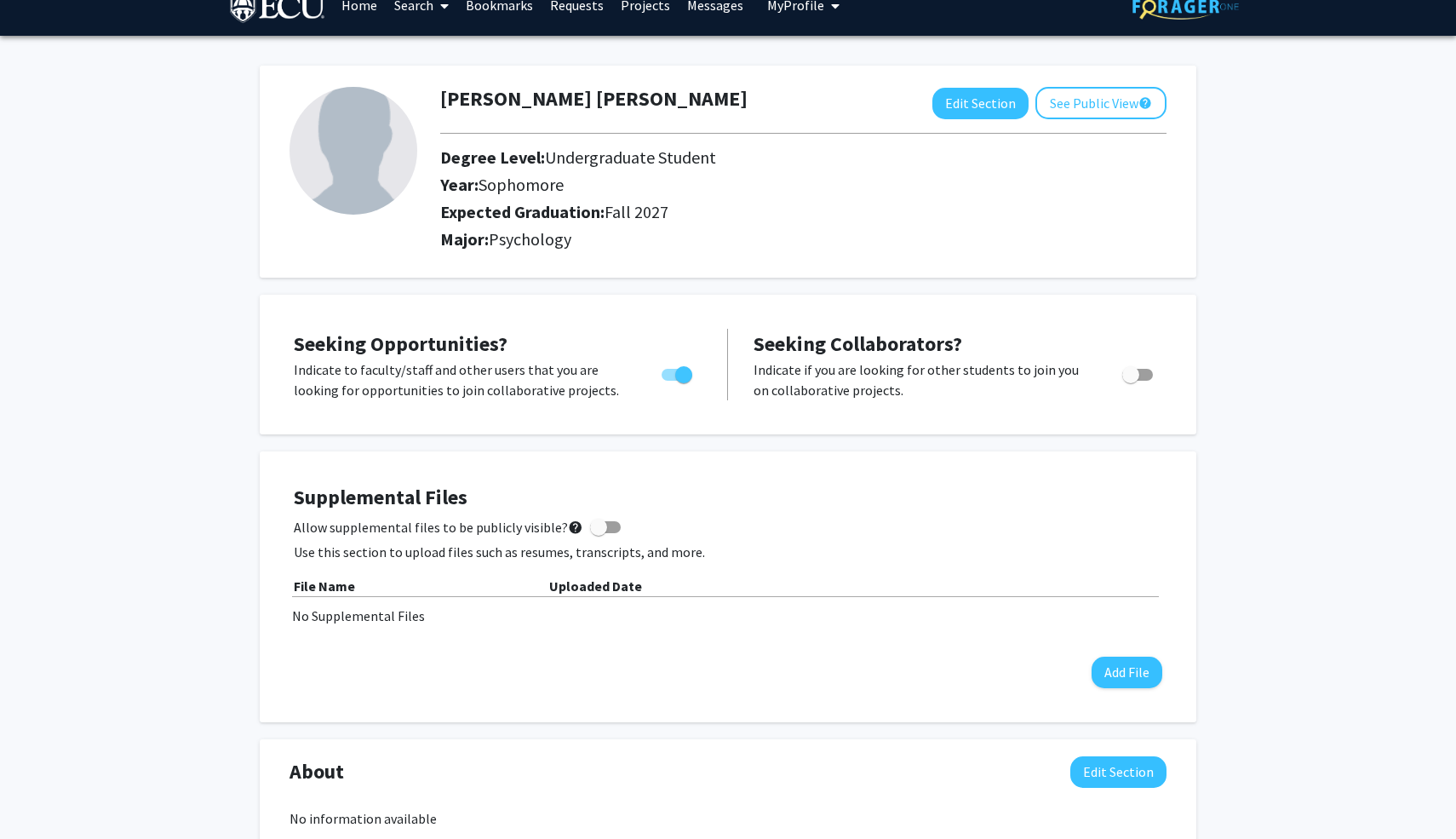
scroll to position [21, 0]
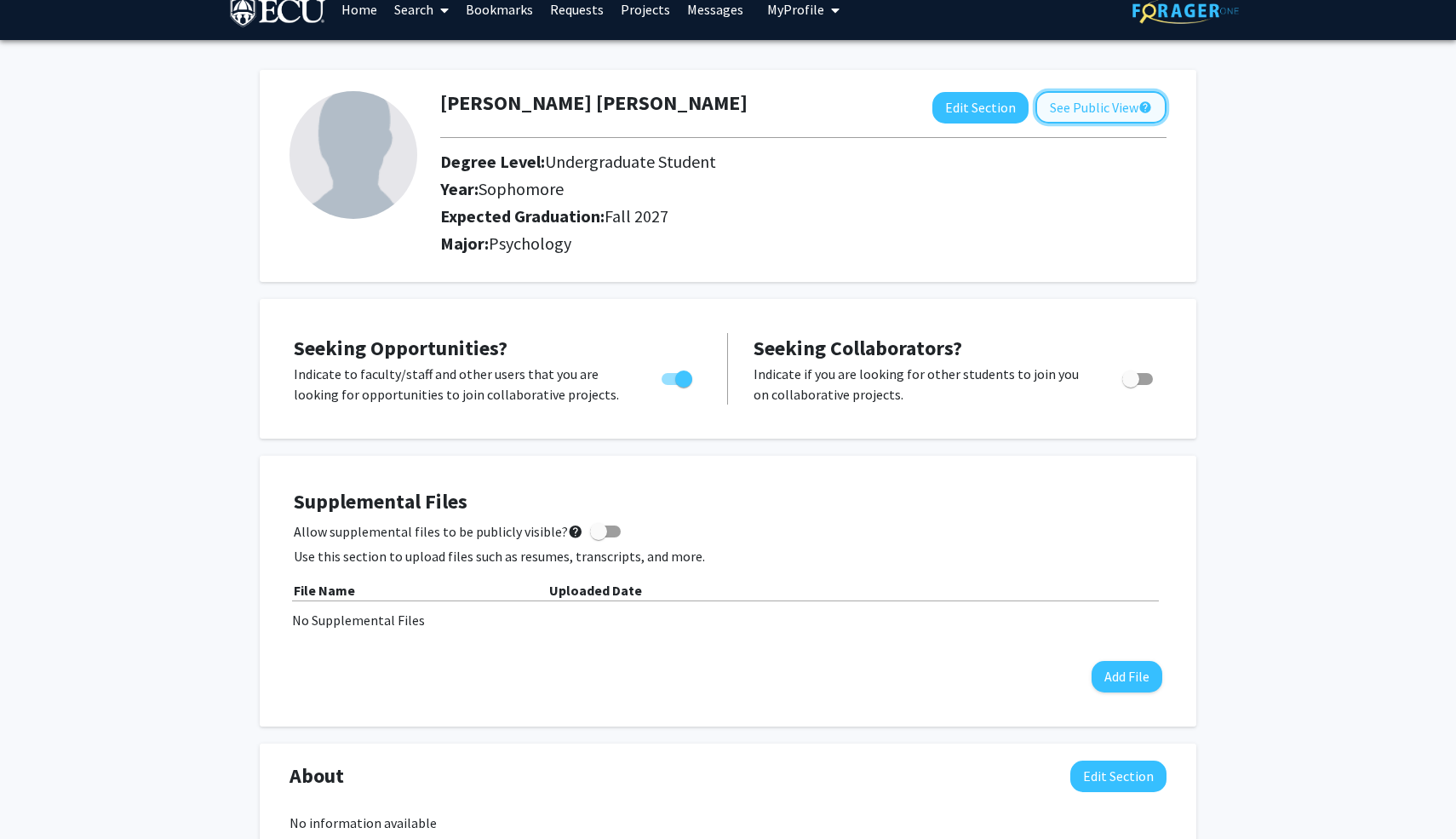
click at [1087, 100] on button "See Public View help" at bounding box center [1101, 107] width 131 height 32
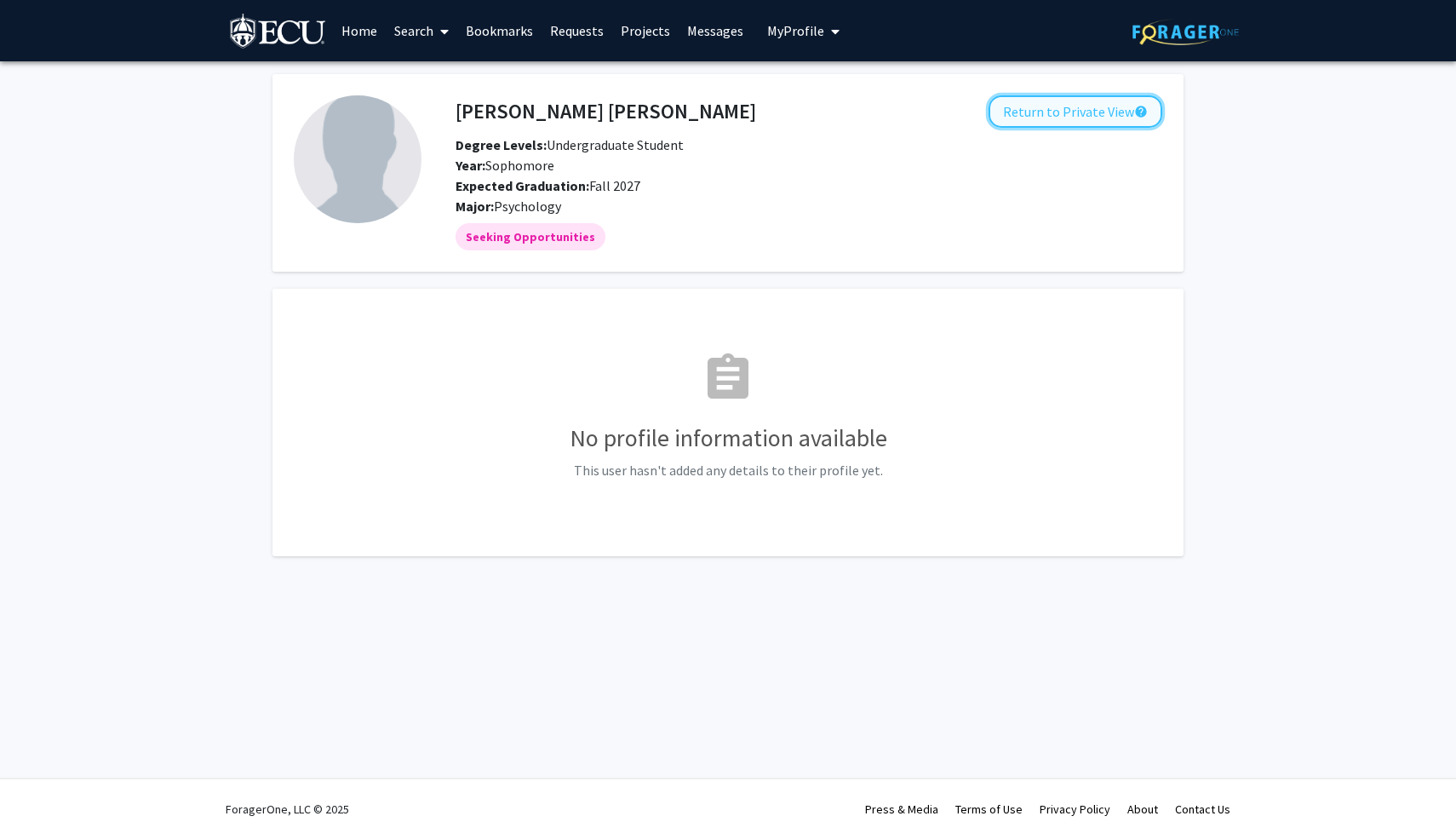
click at [1104, 108] on button "Return to Private View help" at bounding box center [1075, 111] width 173 height 32
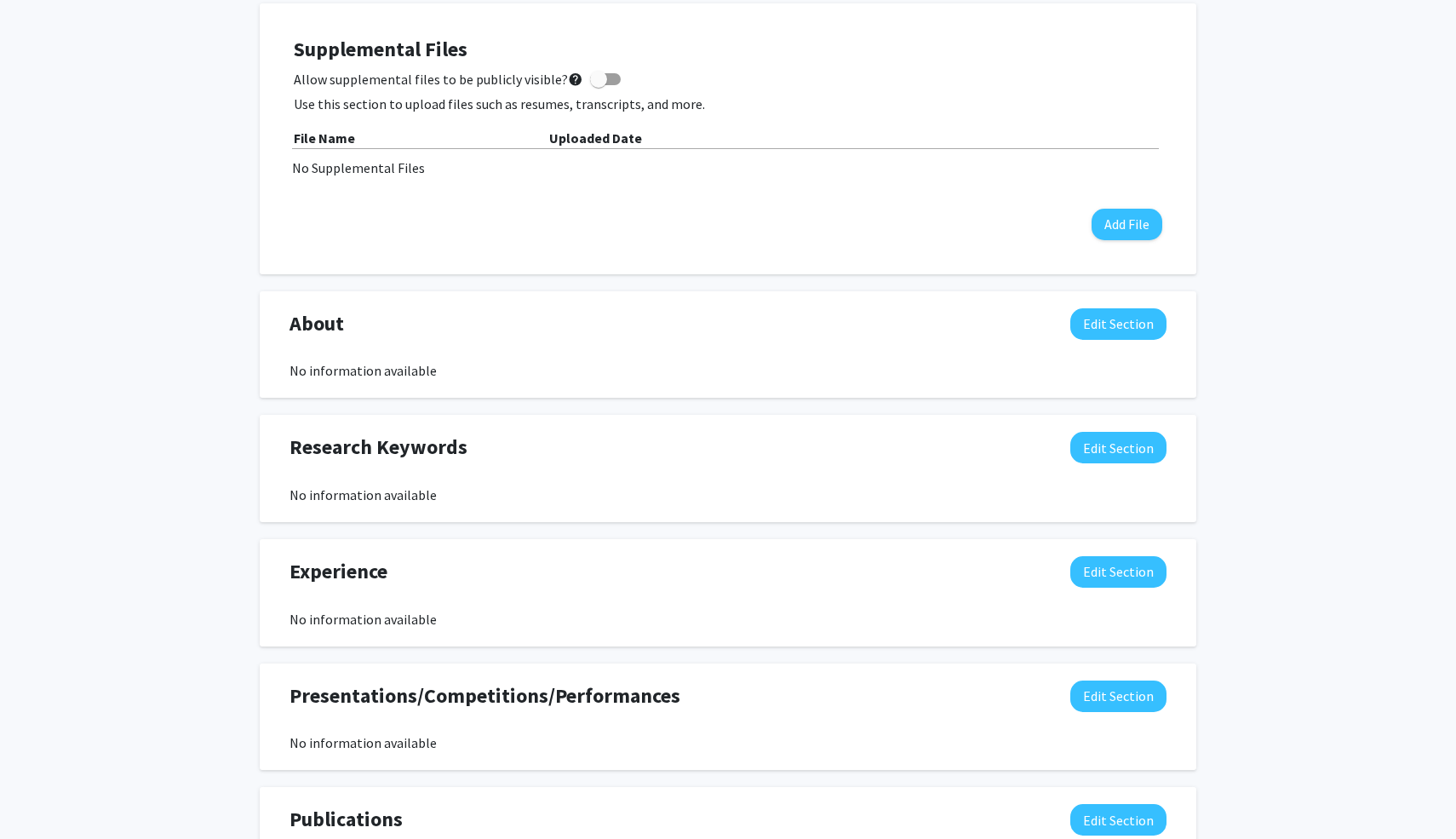
scroll to position [471, 0]
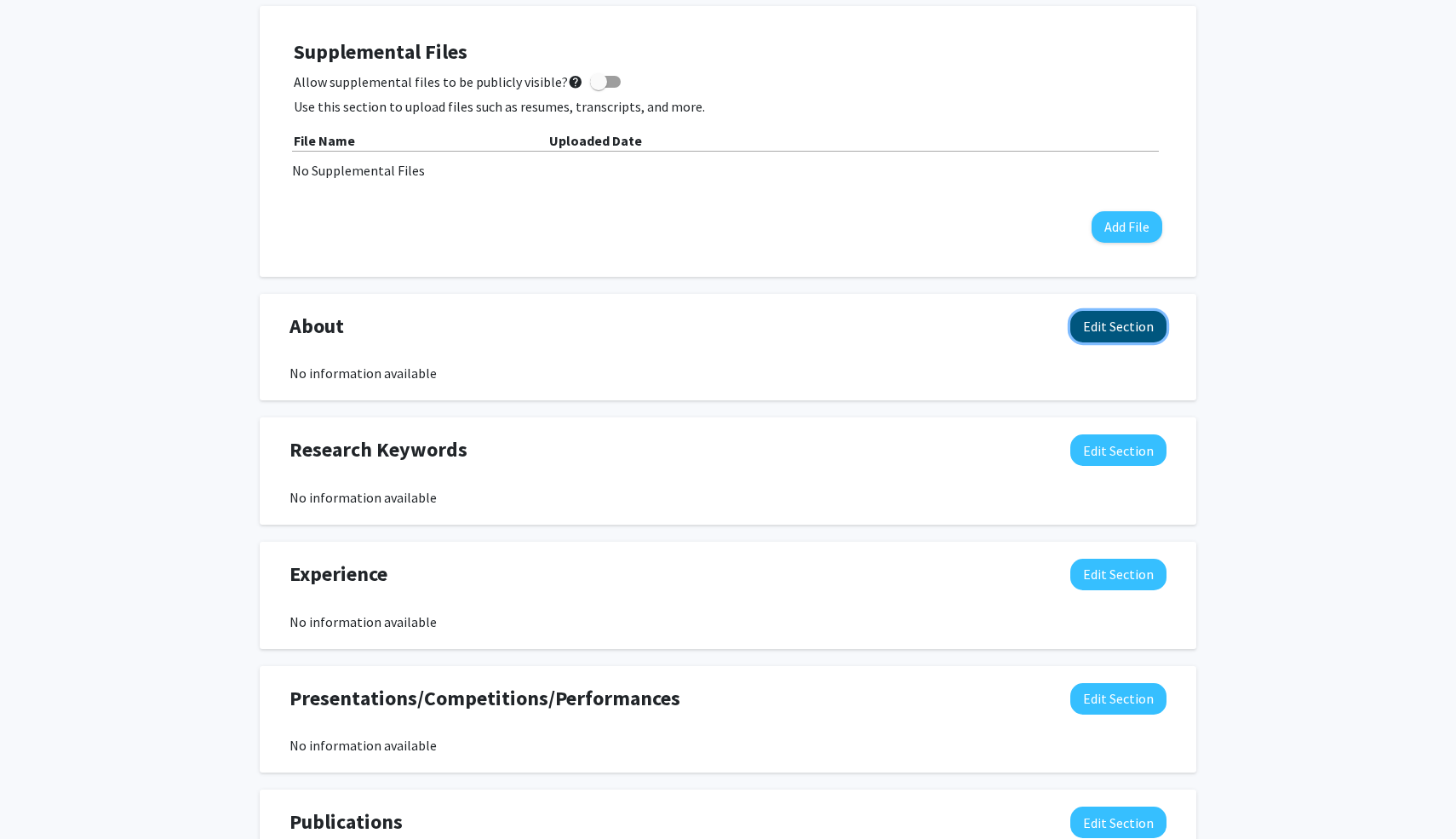
click at [1131, 328] on button "Edit Section" at bounding box center [1118, 327] width 96 height 32
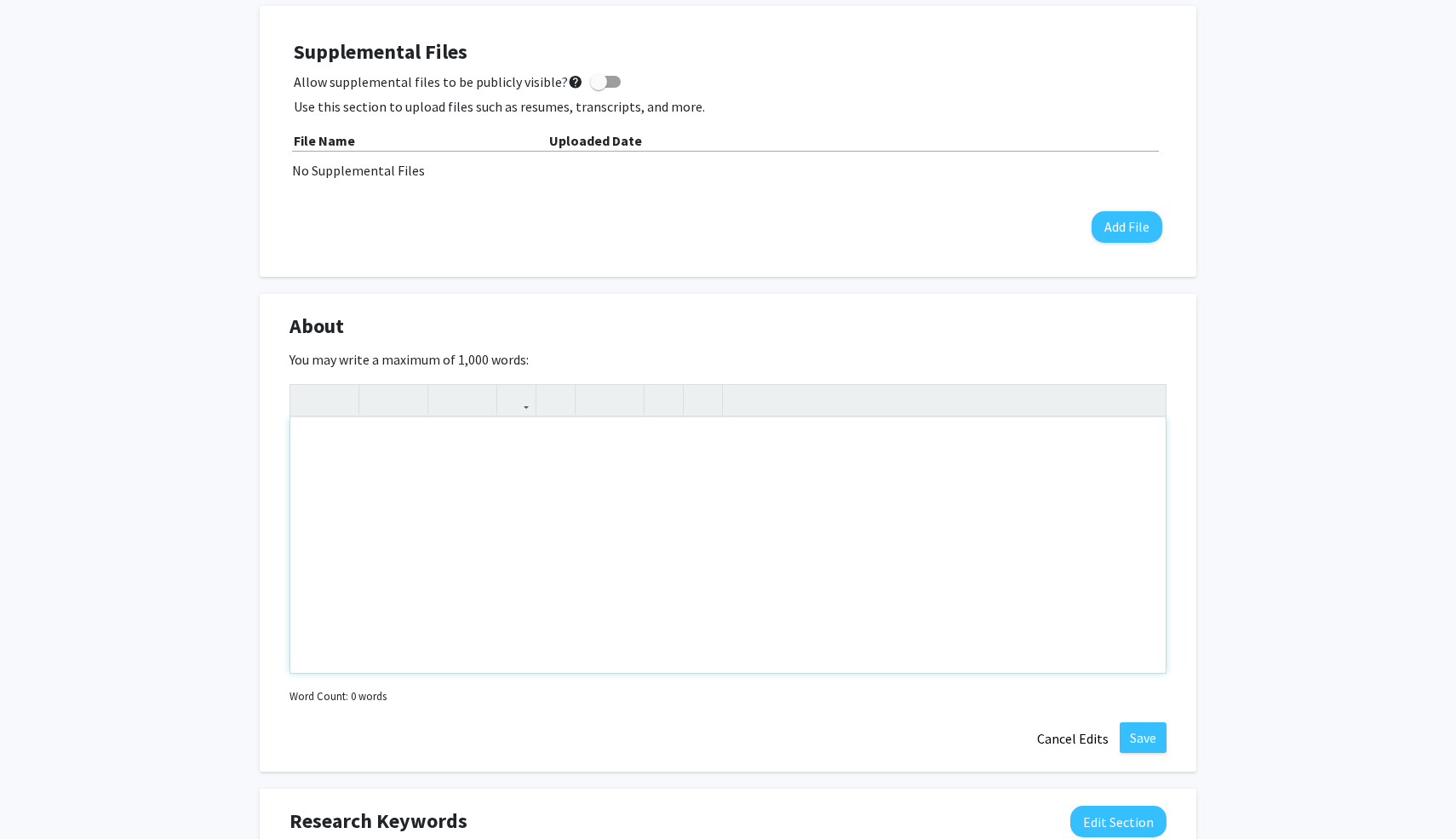
click at [481, 427] on div "Note to users with screen readers: Please deactivate our accessibility plugin f…" at bounding box center [728, 545] width 876 height 256
type textarea "I"
click at [568, 454] on div "My name is [PERSON_NAME] [PERSON_NAME]. I'm looking for" at bounding box center [728, 545] width 876 height 256
click at [456, 442] on div "My name is [PERSON_NAME] [PERSON_NAME]. I'm looking for research opportunities …" at bounding box center [728, 545] width 876 height 256
click at [1102, 448] on div "My name is [PERSON_NAME] [PERSON_NAME]. I am majoring in Psychology and minorin…" at bounding box center [728, 545] width 876 height 256
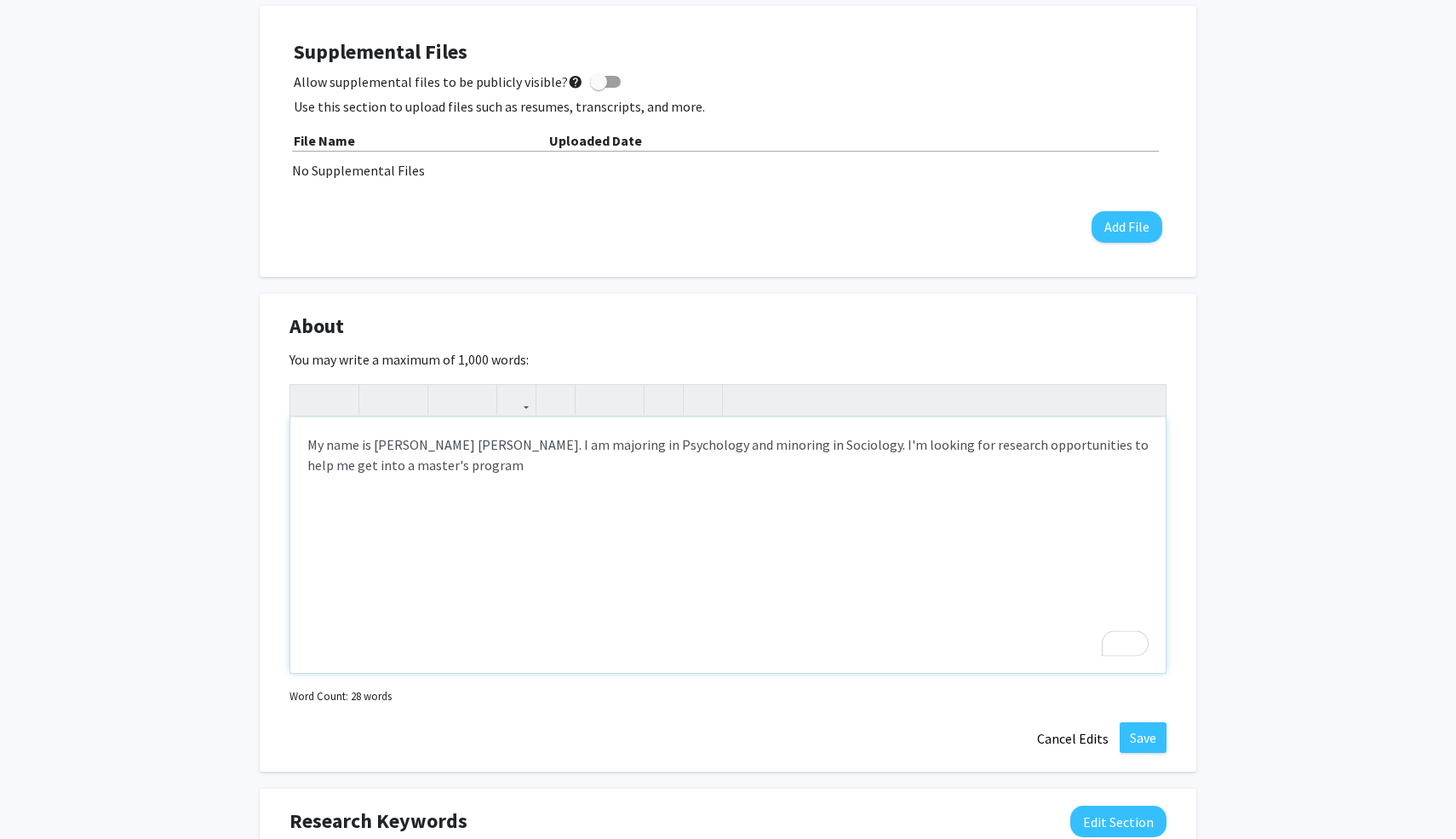
click at [417, 477] on div "My name is [PERSON_NAME] [PERSON_NAME]. I am majoring in Psychology and minorin…" at bounding box center [728, 545] width 876 height 256
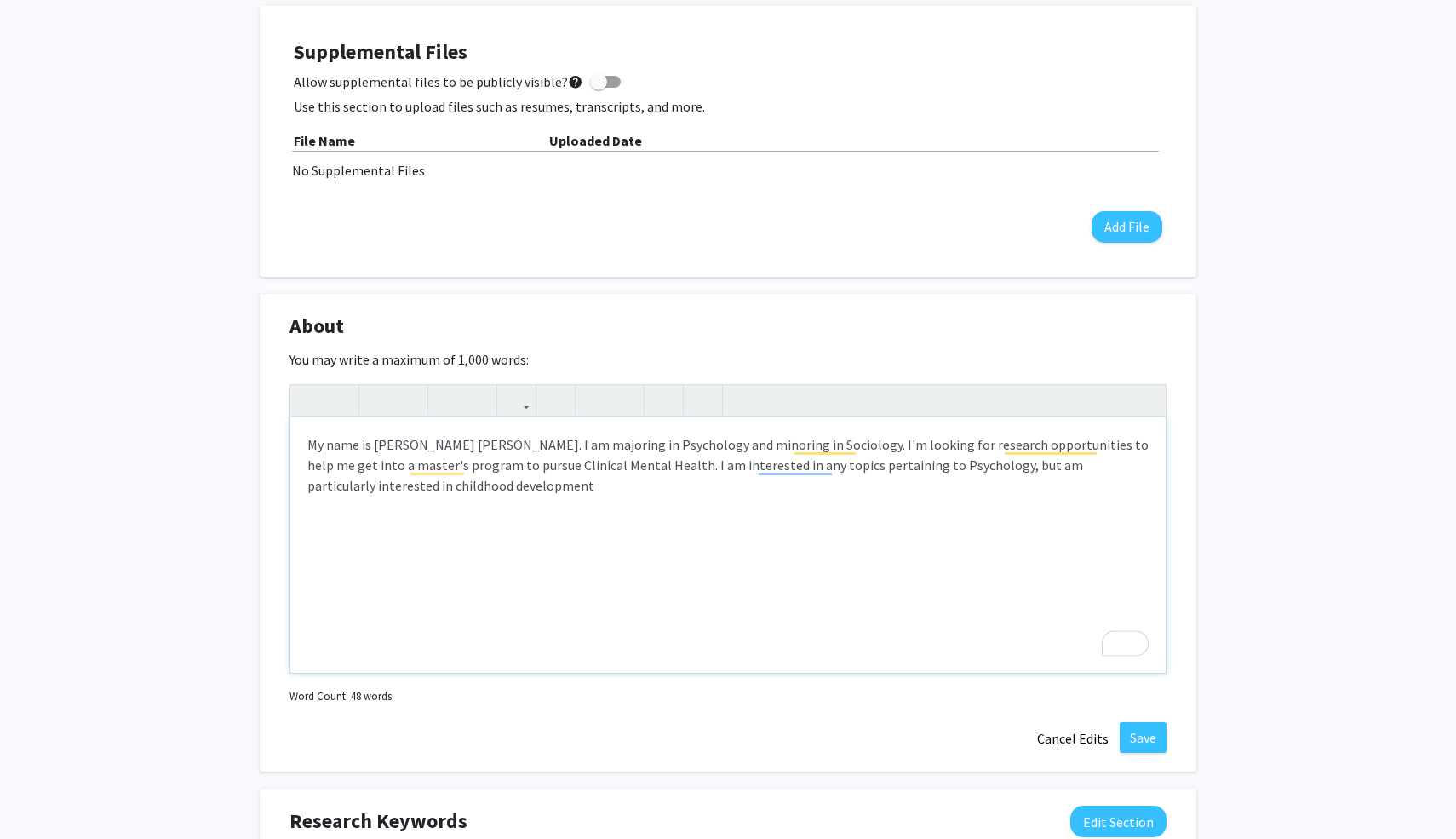
click at [423, 487] on div "My name is [PERSON_NAME] [PERSON_NAME]. I am majoring in Psychology and minorin…" at bounding box center [728, 545] width 876 height 256
click at [928, 490] on div "My name is [PERSON_NAME] [PERSON_NAME]. I am majoring in Psychology and minorin…" at bounding box center [728, 545] width 876 height 256
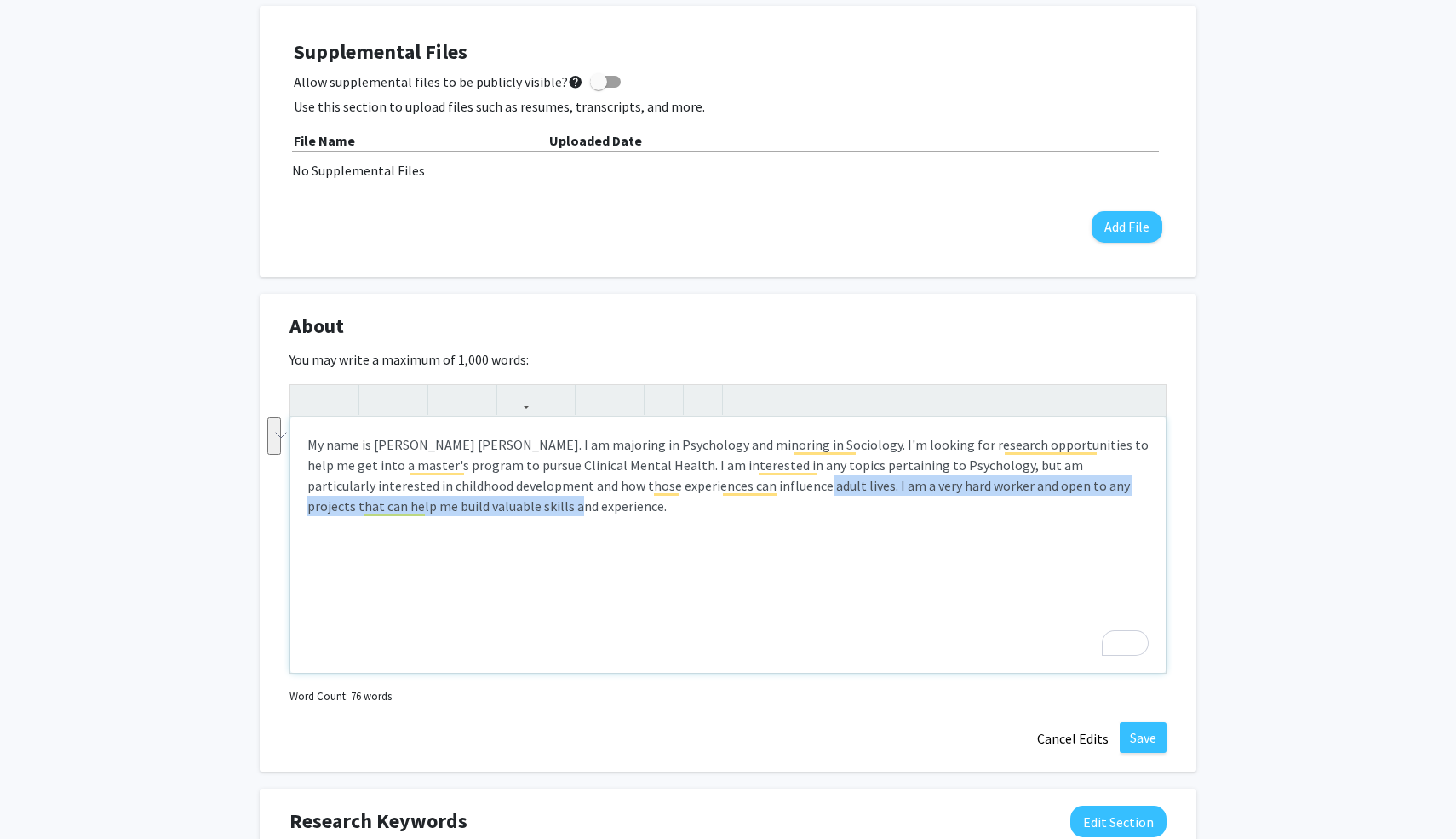
drag, startPoint x: 436, startPoint y: 508, endPoint x: 686, endPoint y: 490, distance: 250.6
click at [686, 490] on div "My name is [PERSON_NAME] [PERSON_NAME]. I am majoring in Psychology and minorin…" at bounding box center [728, 545] width 876 height 256
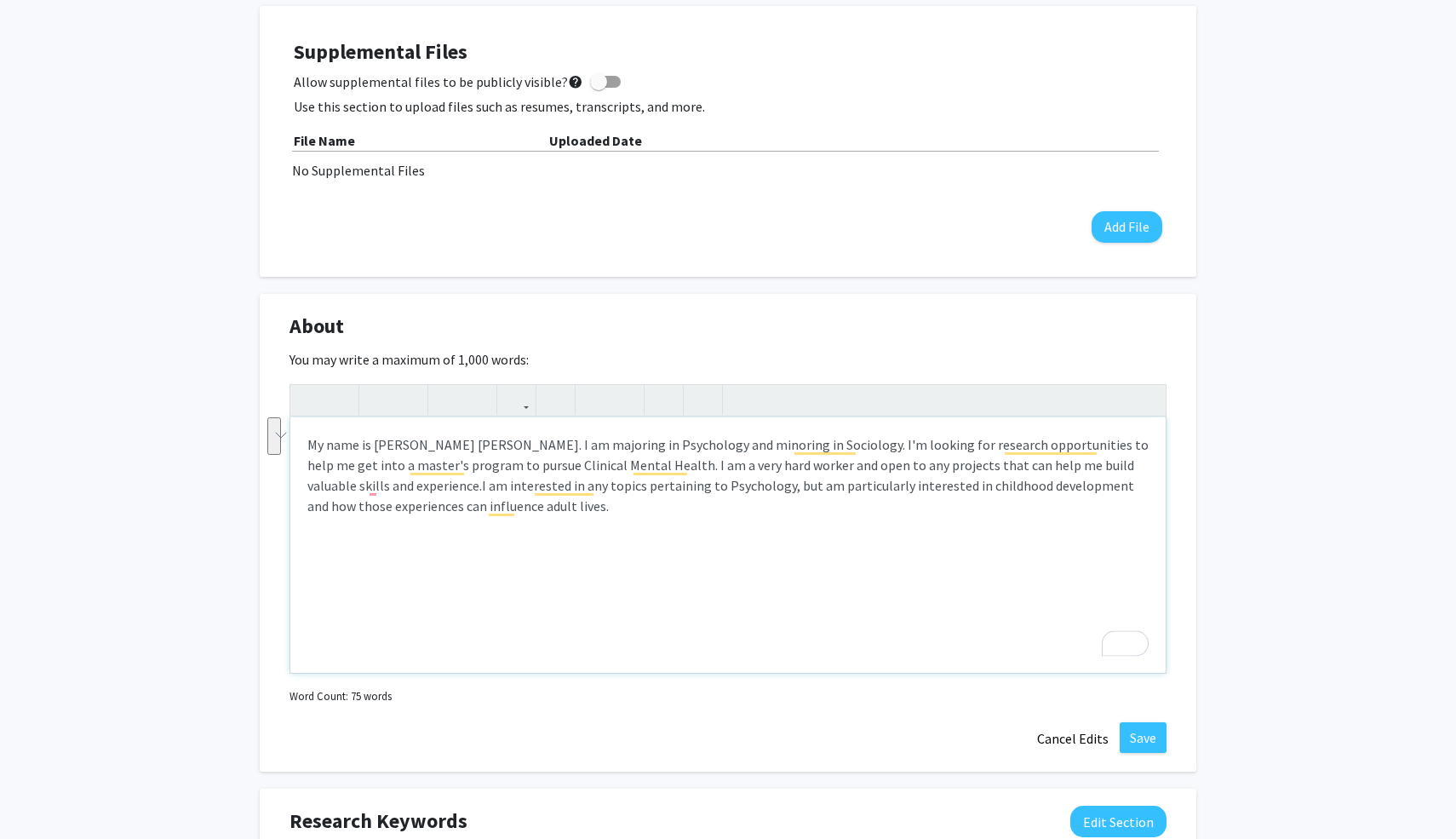
click at [546, 515] on p "My name is [PERSON_NAME] [PERSON_NAME]. I am majoring in Psychology and minorin…" at bounding box center [728, 475] width 841 height 81
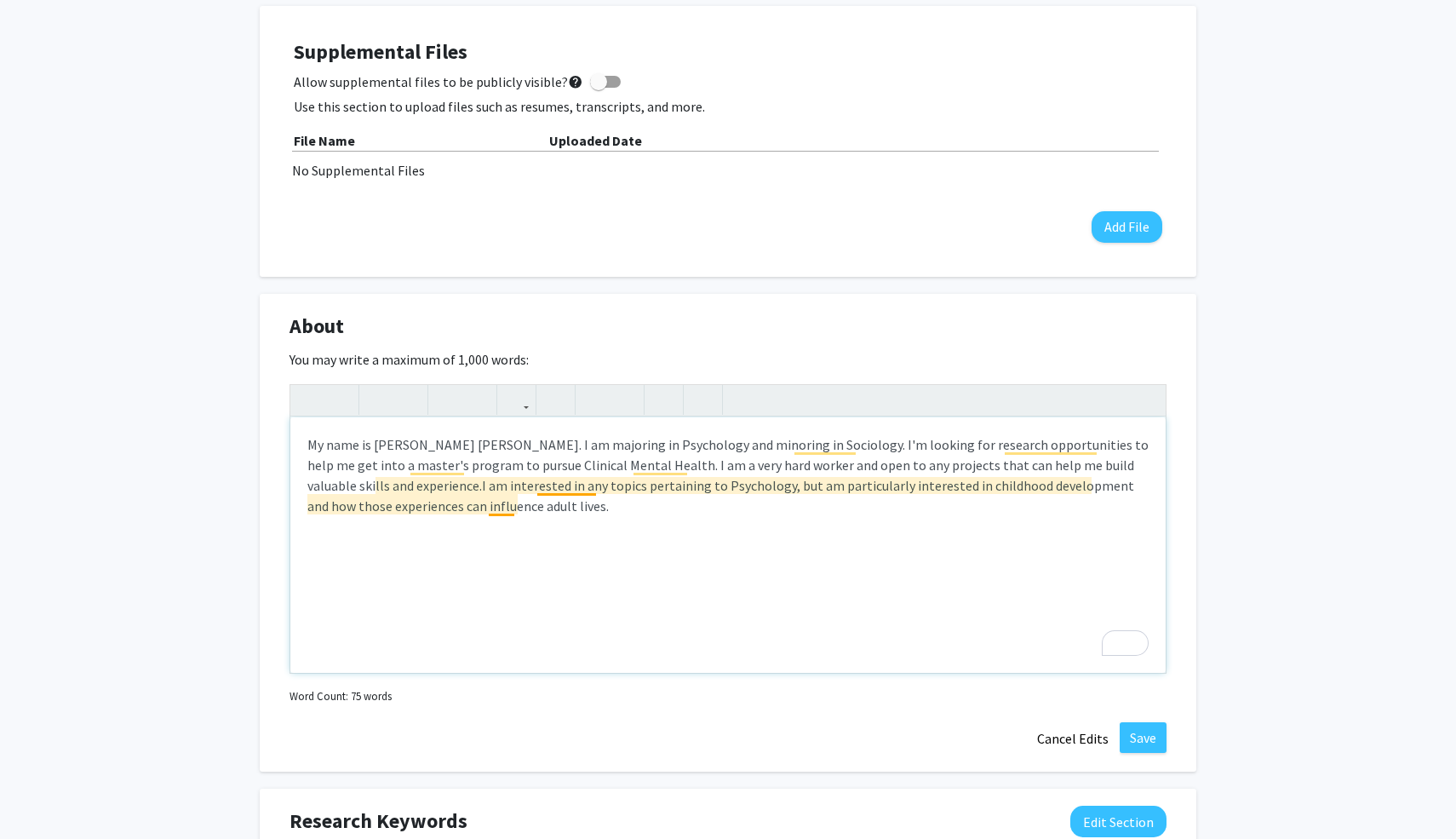
click at [568, 487] on p "My name is [PERSON_NAME] [PERSON_NAME]. I am majoring in Psychology and minorin…" at bounding box center [728, 475] width 841 height 81
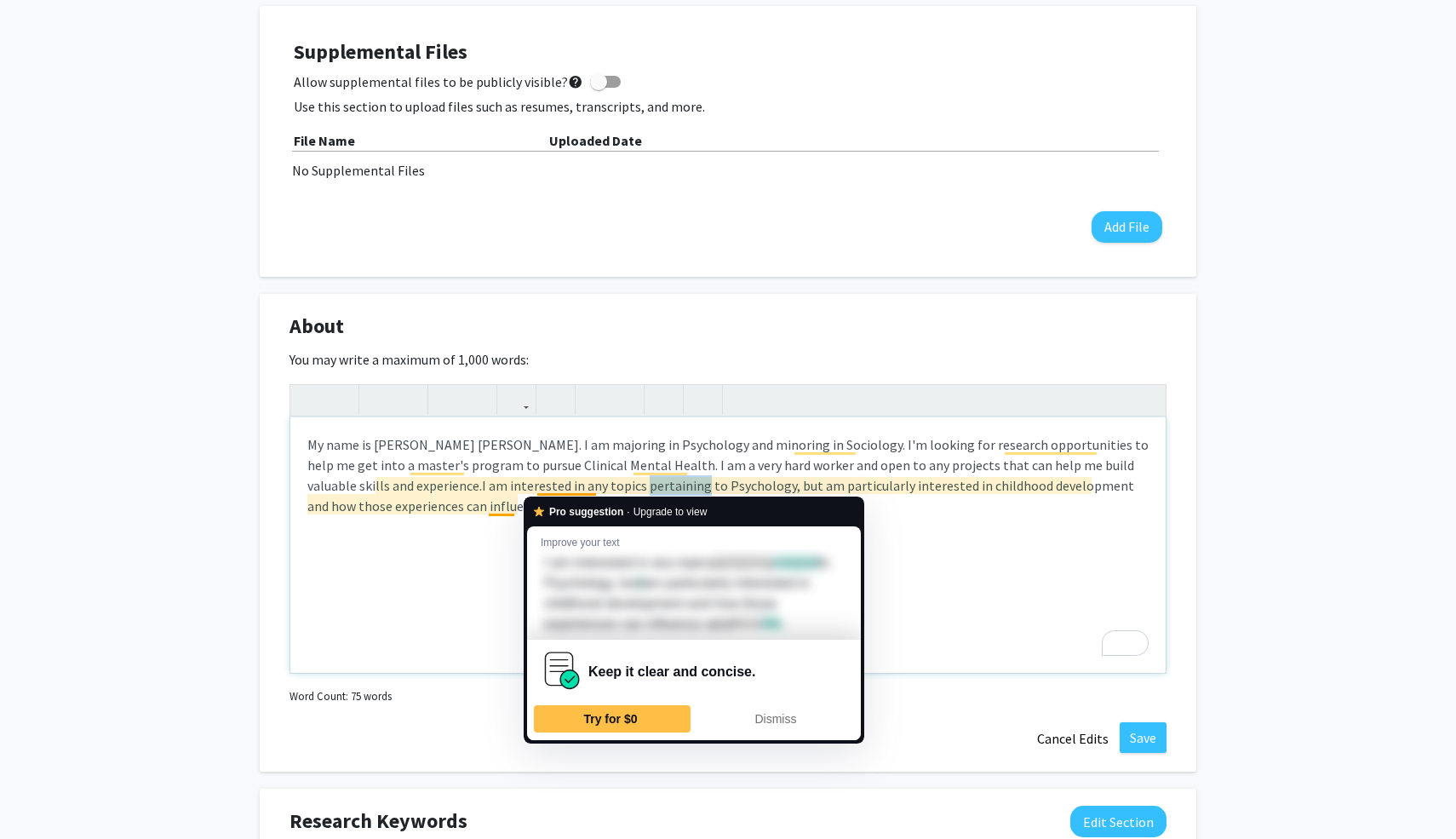
click at [568, 487] on p "My name is [PERSON_NAME] [PERSON_NAME]. I am majoring in Psychology and minorin…" at bounding box center [728, 475] width 841 height 81
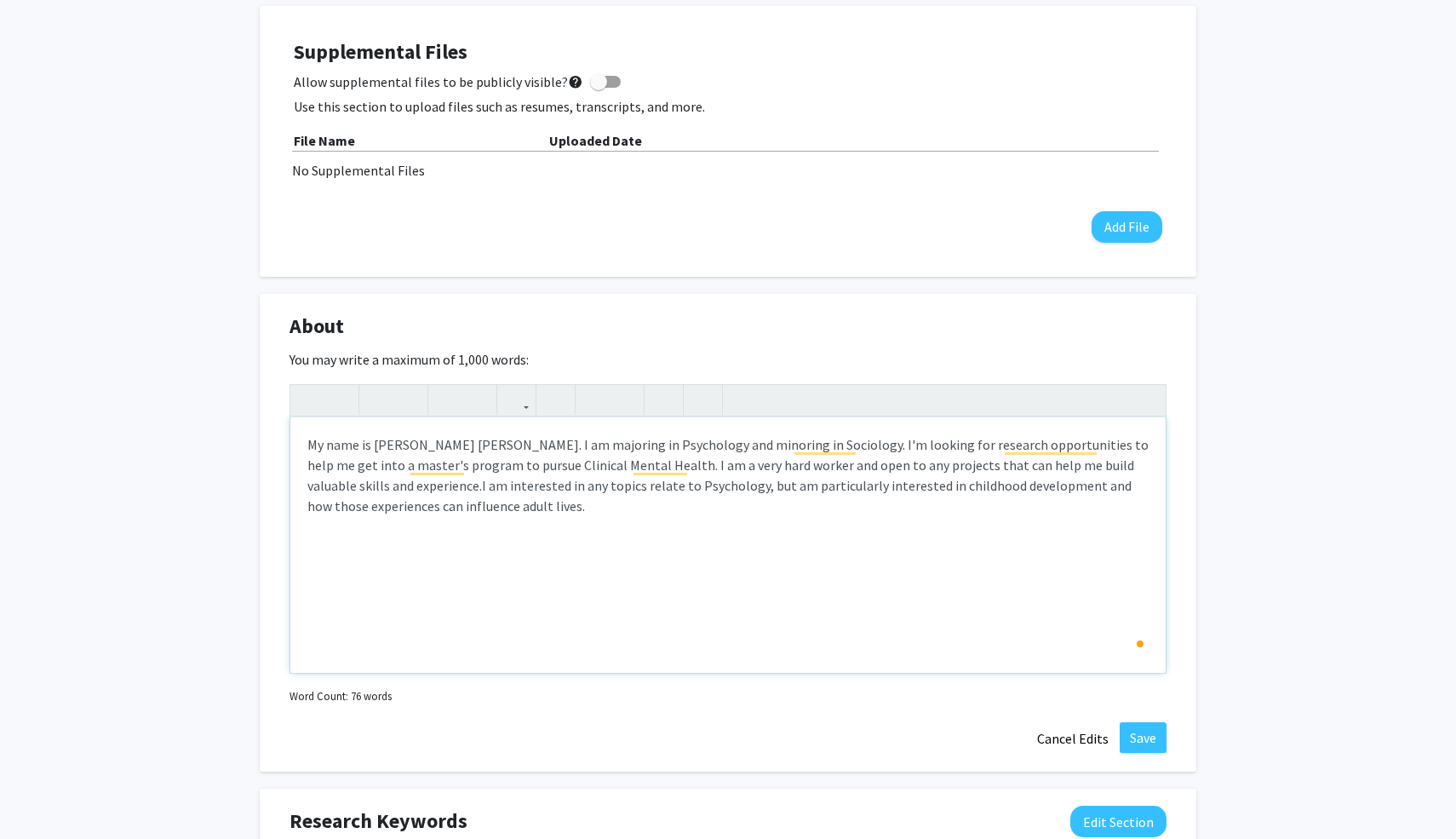
type textarea "<p>My name is [PERSON_NAME] [PERSON_NAME]. I am majoring in Psychology and mino…"
click at [517, 522] on div "My name is [PERSON_NAME] [PERSON_NAME]. I am majoring in Psychology and minorin…" at bounding box center [728, 545] width 876 height 256
click at [1141, 739] on button "Save" at bounding box center [1143, 737] width 46 height 31
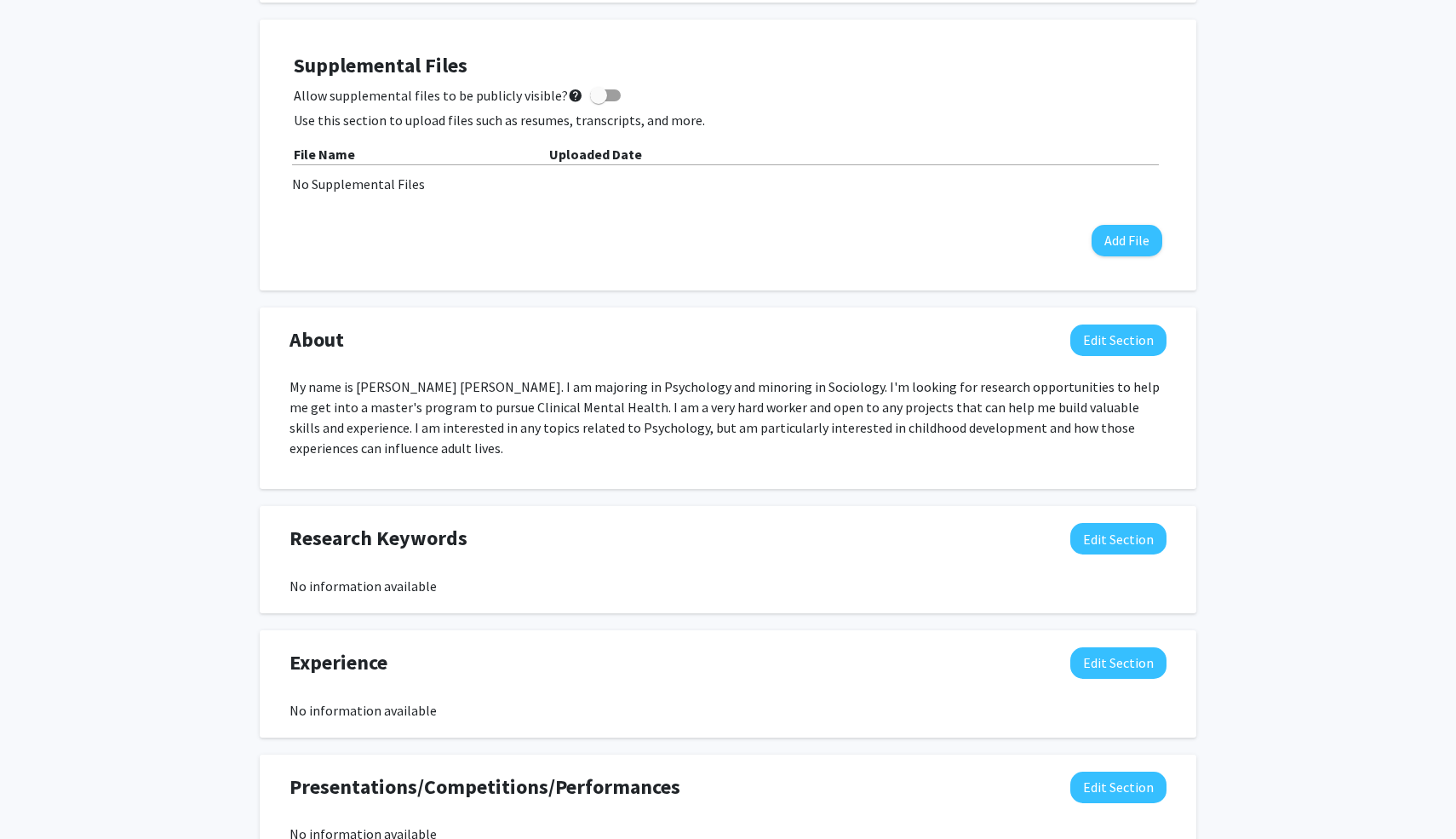
scroll to position [0, 0]
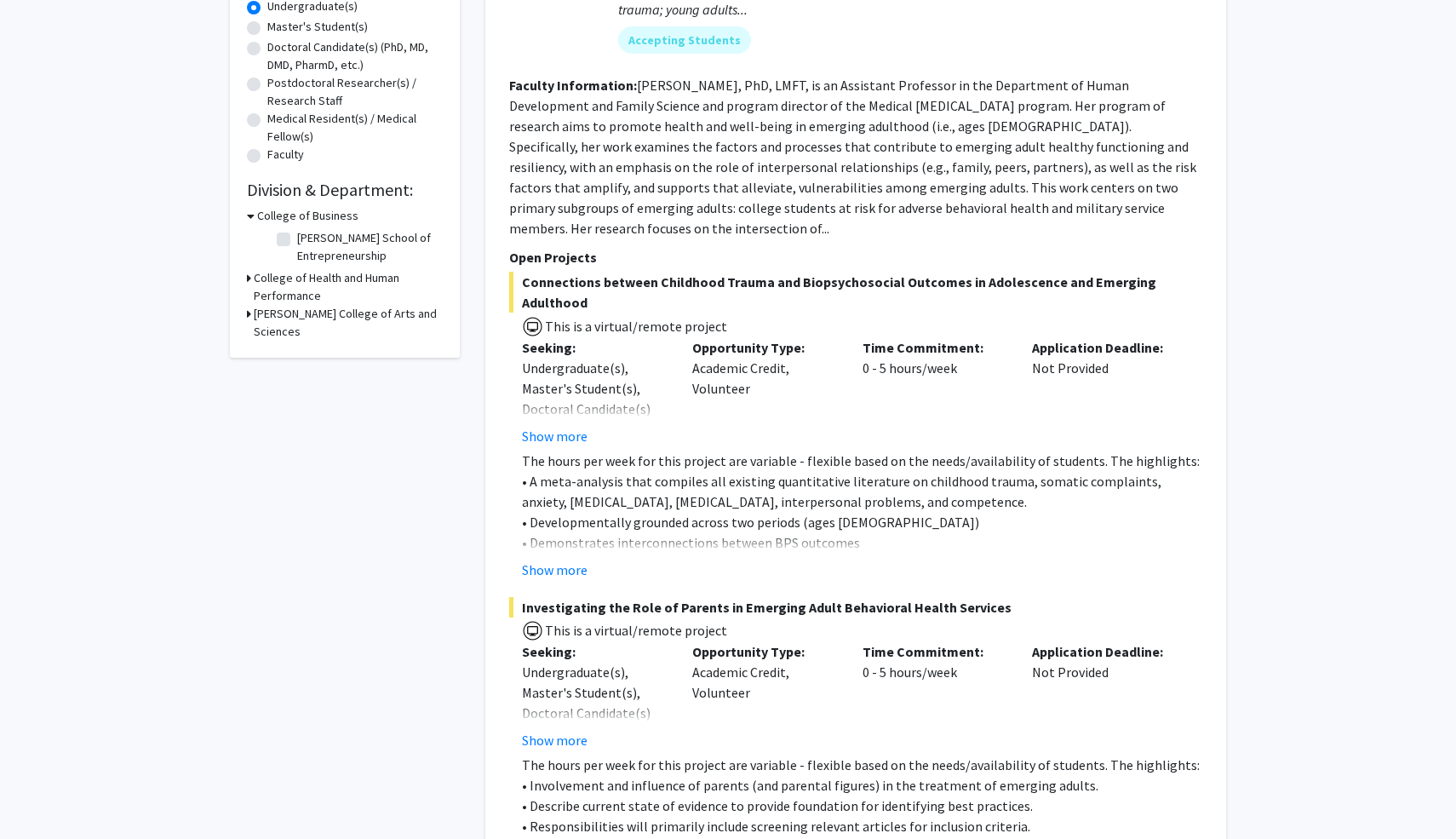
scroll to position [378, 0]
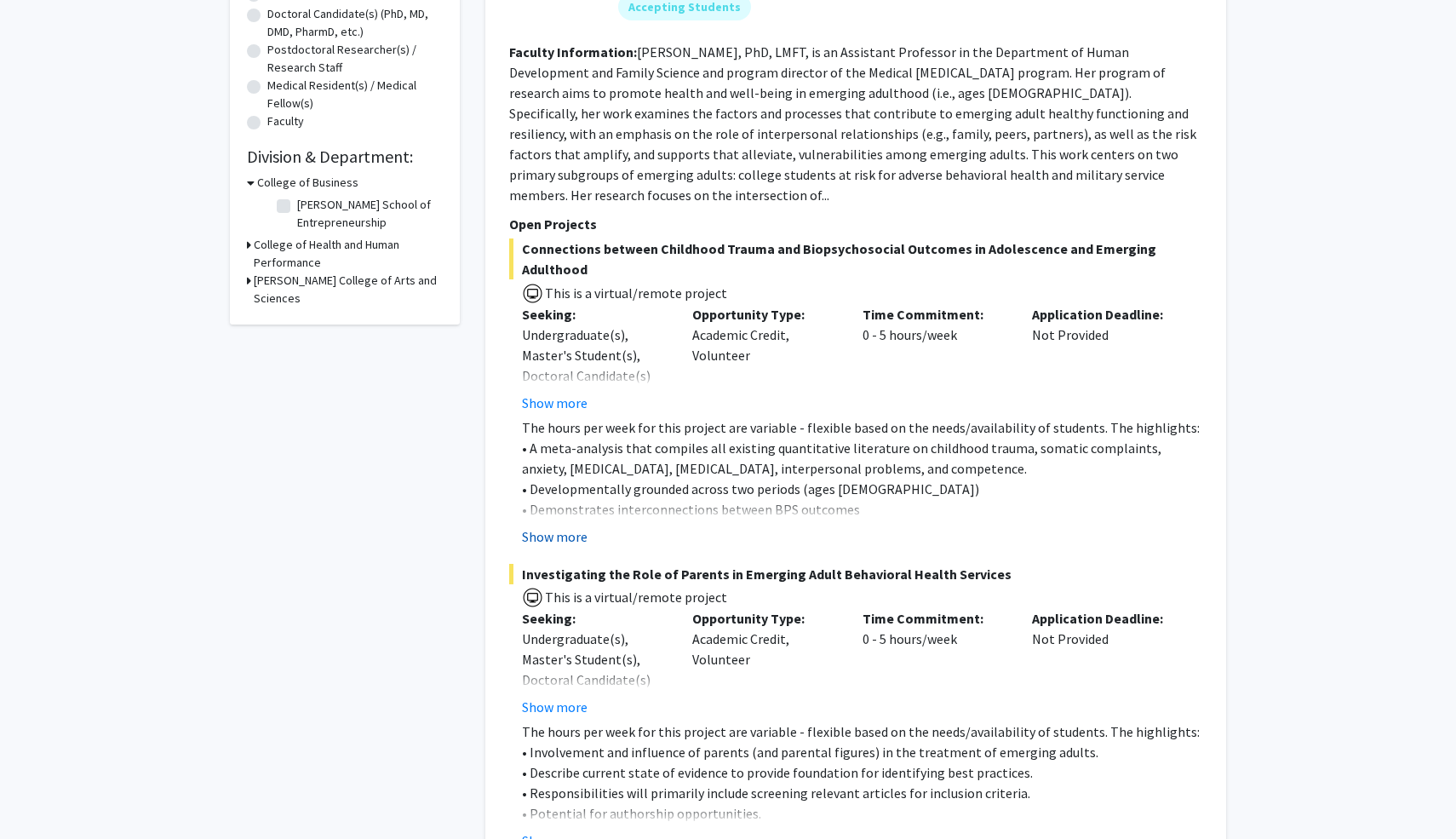
click at [550, 526] on button "Show more" at bounding box center [554, 536] width 66 height 20
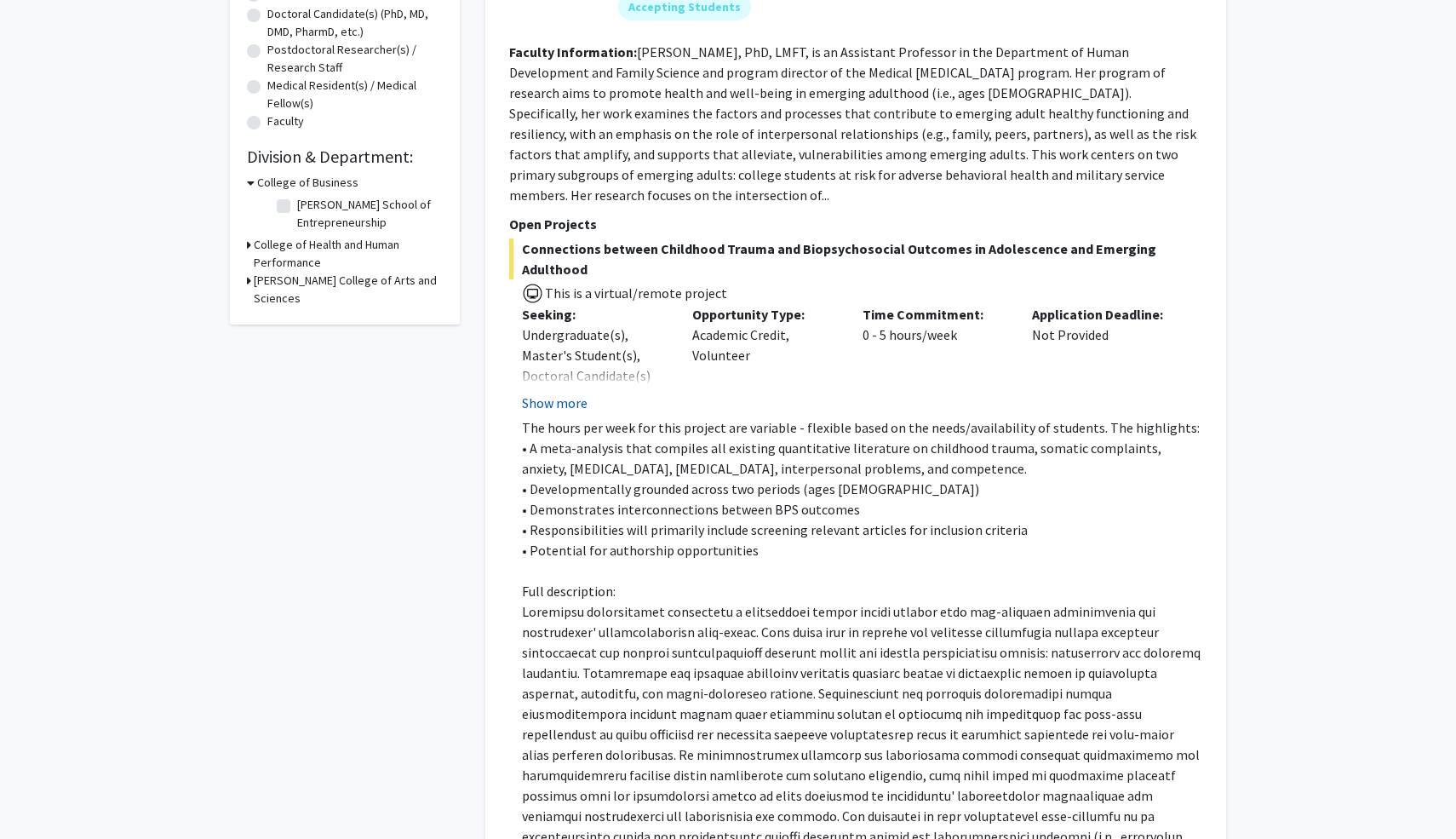
click at [566, 392] on button "Show more" at bounding box center [554, 402] width 66 height 20
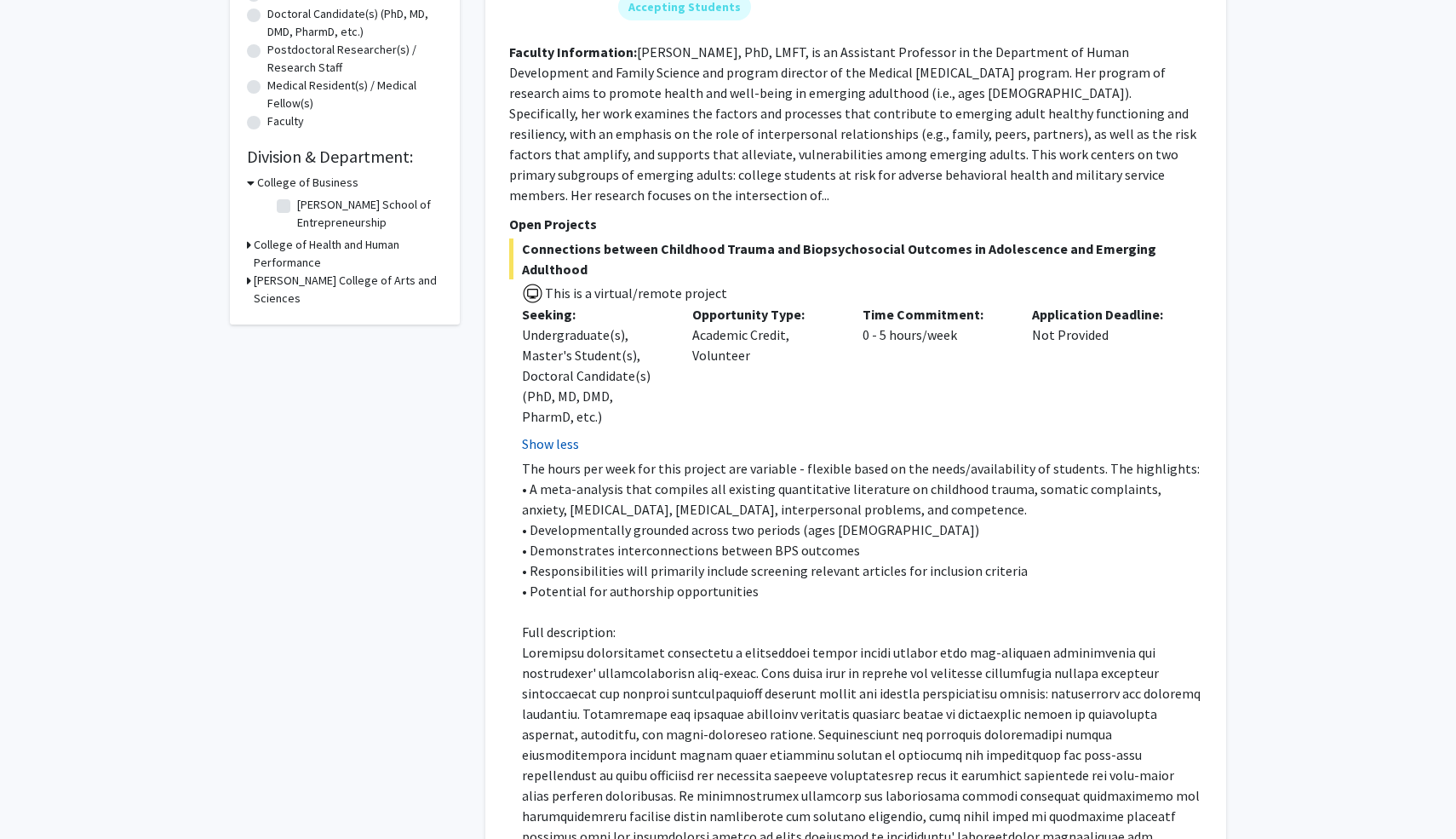
click at [567, 434] on button "Show less" at bounding box center [550, 443] width 57 height 20
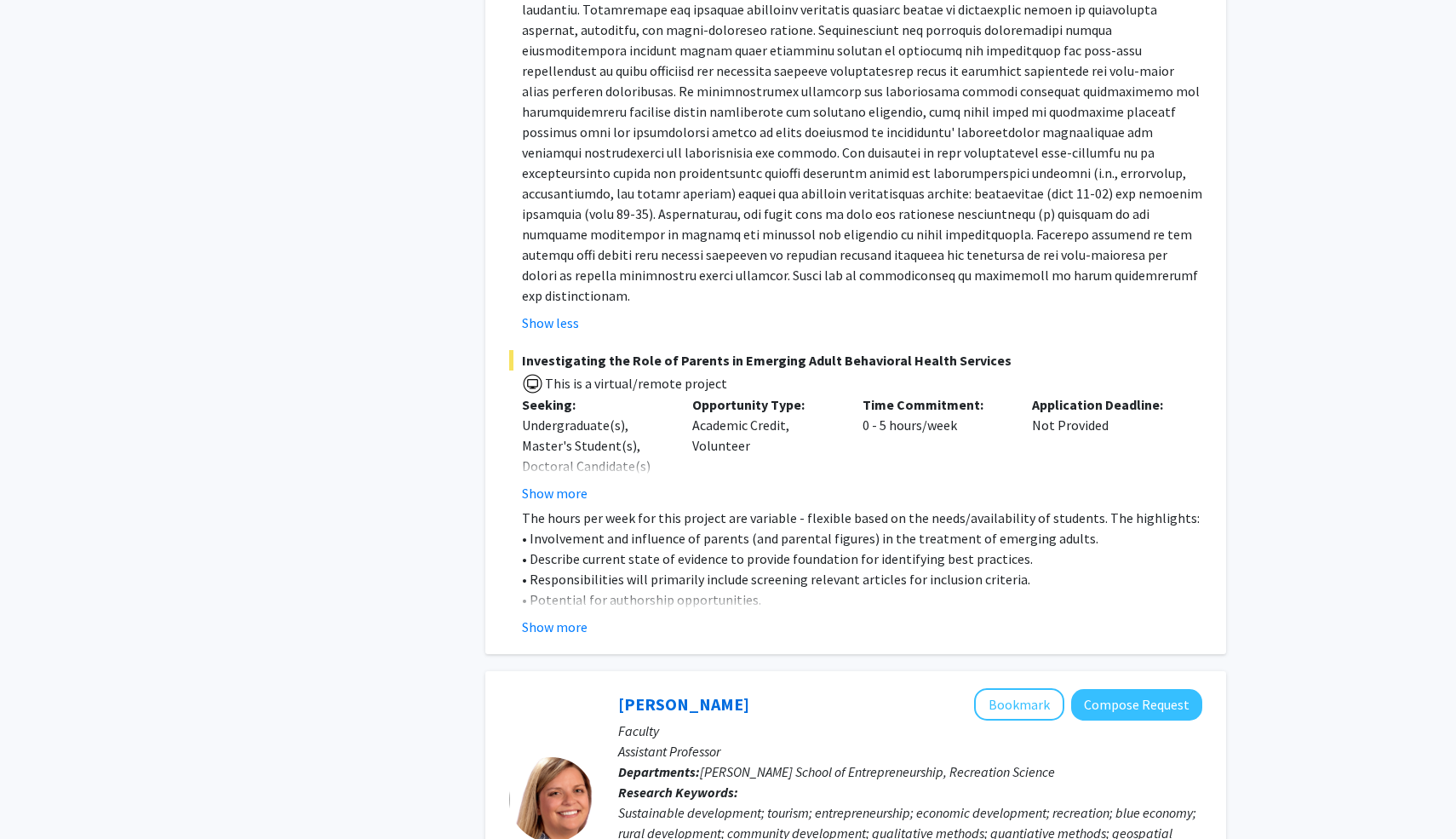
scroll to position [1043, 0]
click at [573, 615] on button "Show more" at bounding box center [554, 624] width 66 height 20
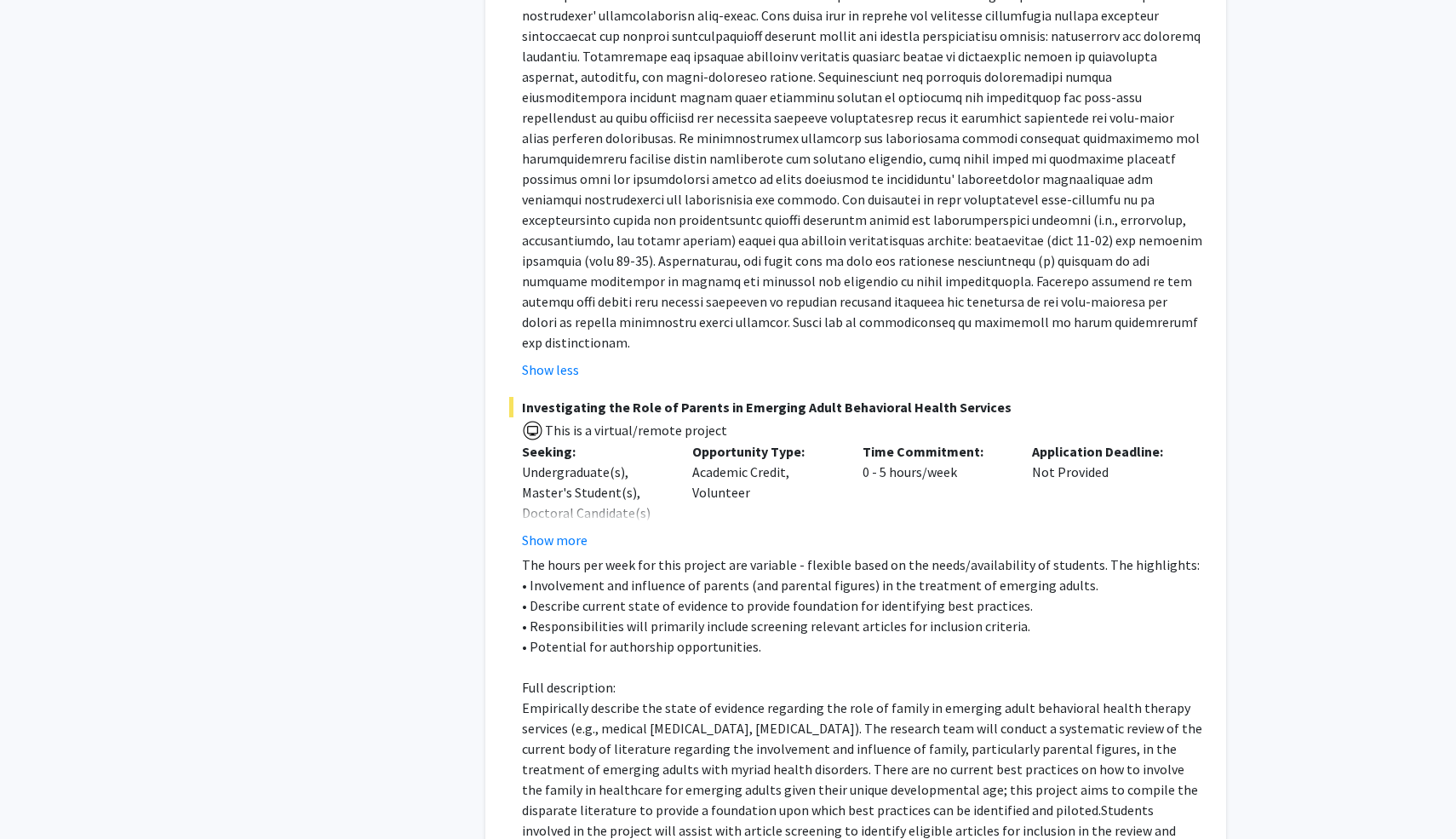
scroll to position [1019, 0]
